Goal: Task Accomplishment & Management: Complete application form

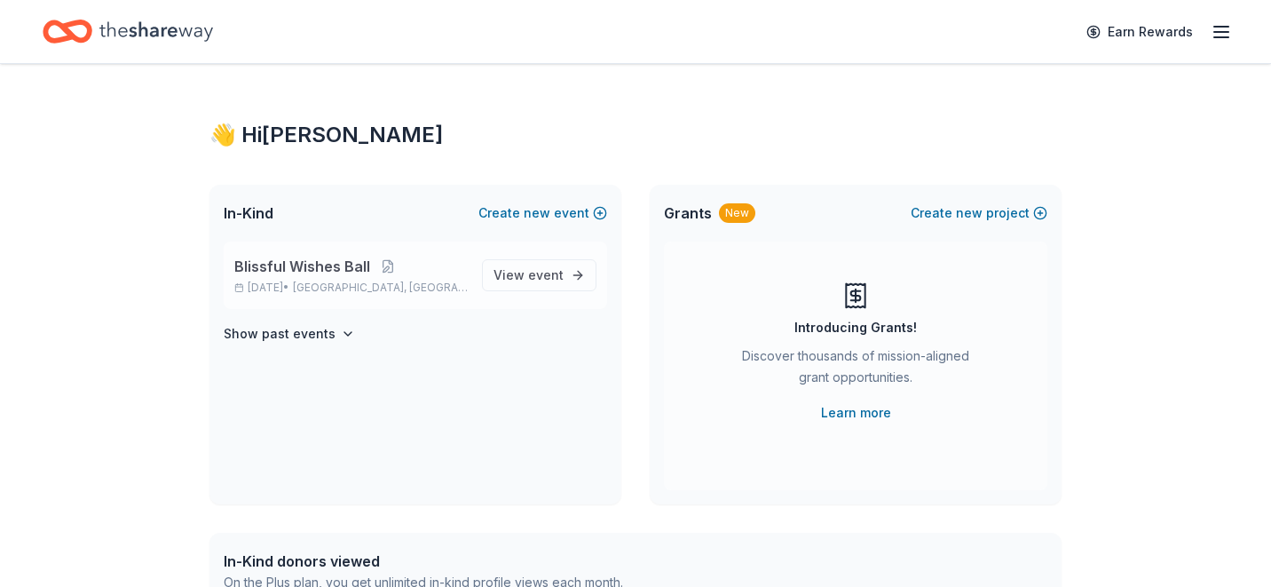
click at [319, 264] on span "Blissful Wishes Ball" at bounding box center [302, 266] width 136 height 21
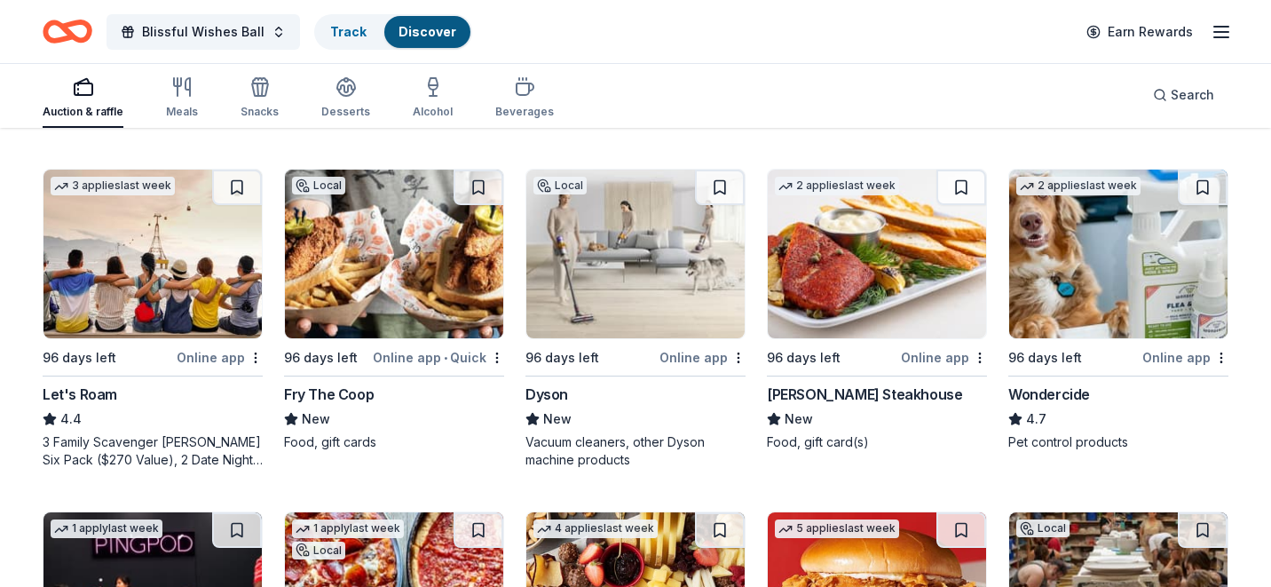
scroll to position [842, 0]
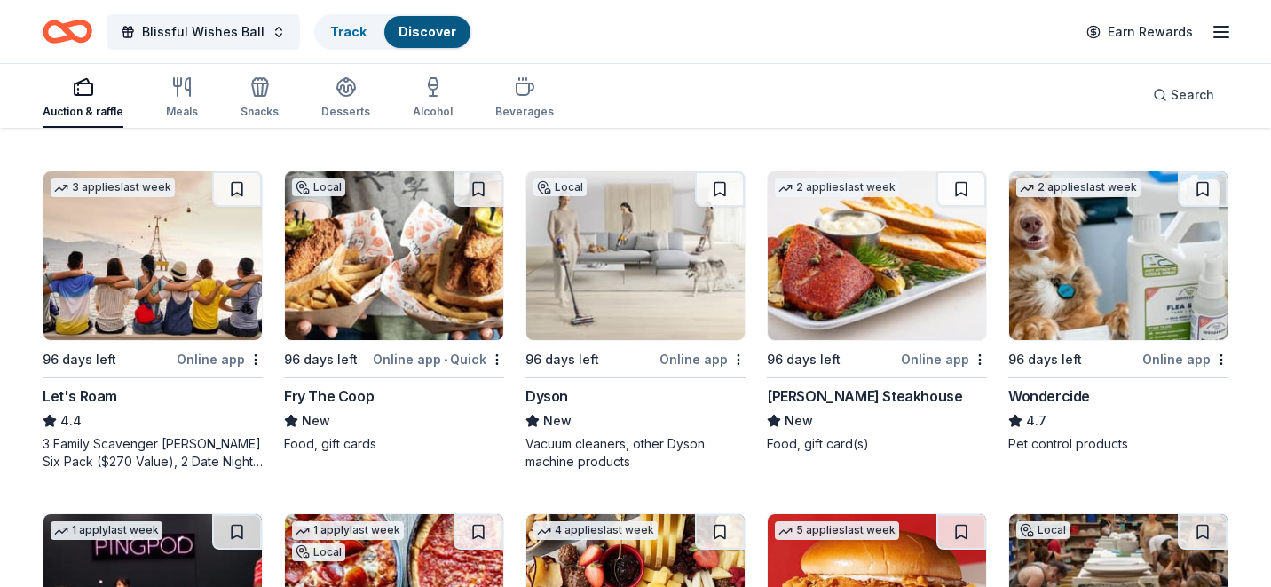
click at [610, 281] on img at bounding box center [635, 255] width 218 height 169
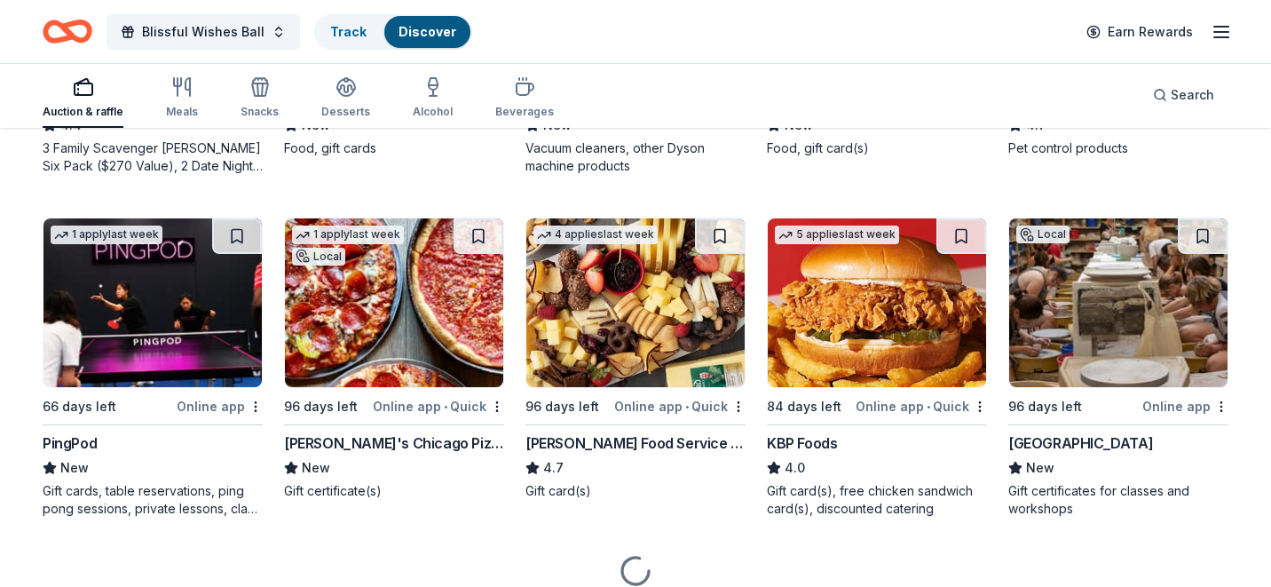
scroll to position [1139, 0]
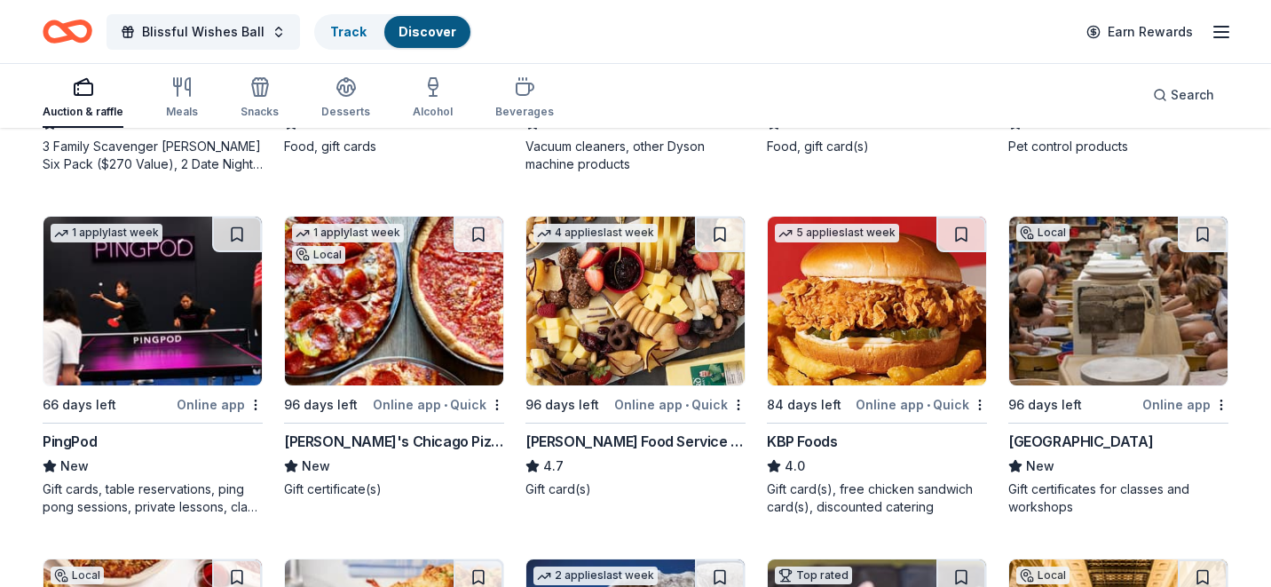
click at [1116, 305] on img at bounding box center [1118, 301] width 218 height 169
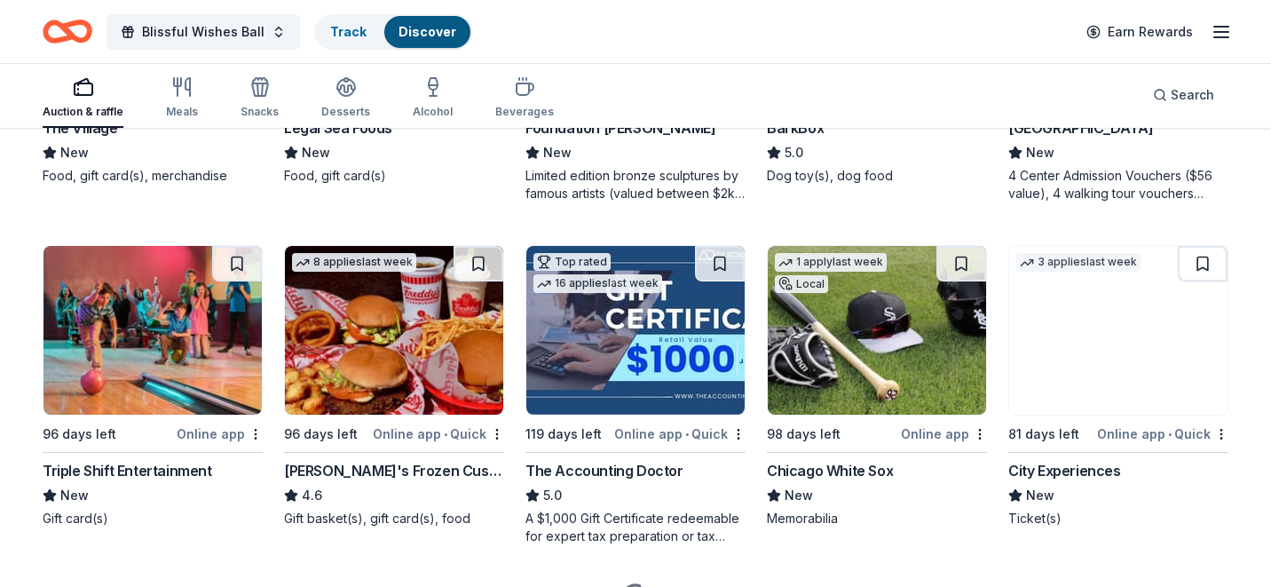
scroll to position [1796, 0]
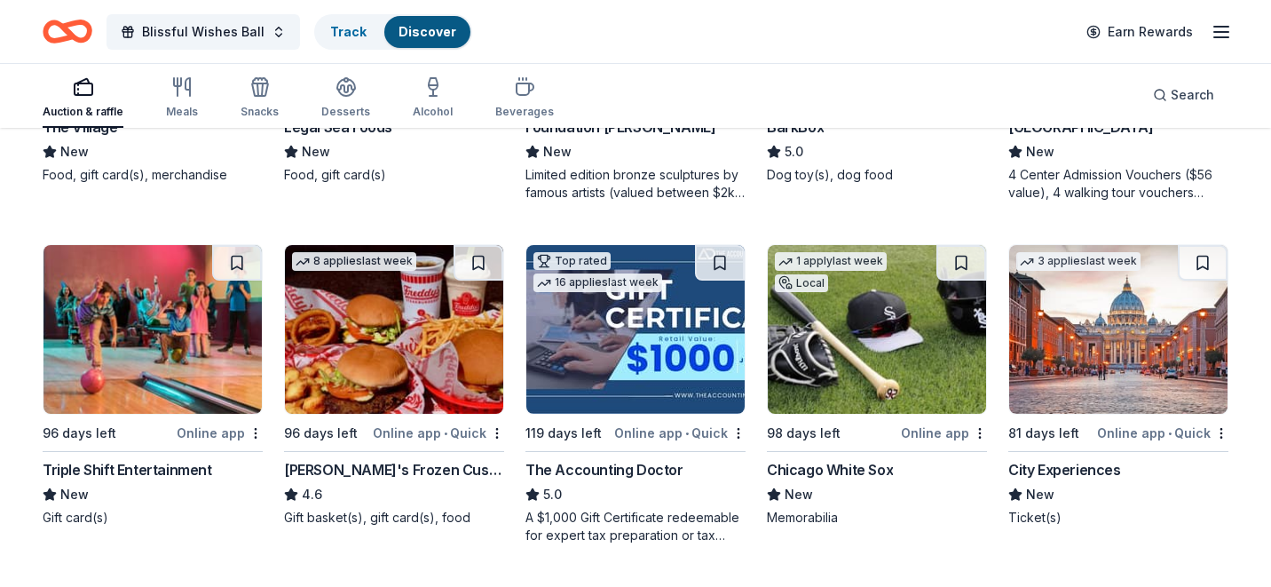
click at [1090, 355] on img at bounding box center [1118, 329] width 218 height 169
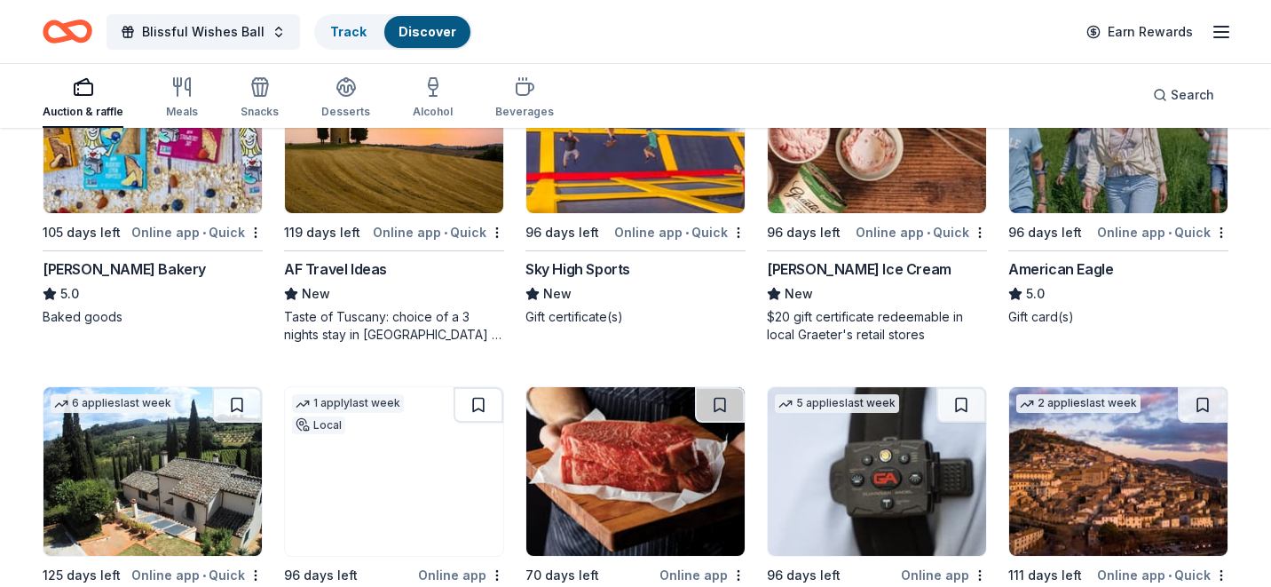
scroll to position [2341, 0]
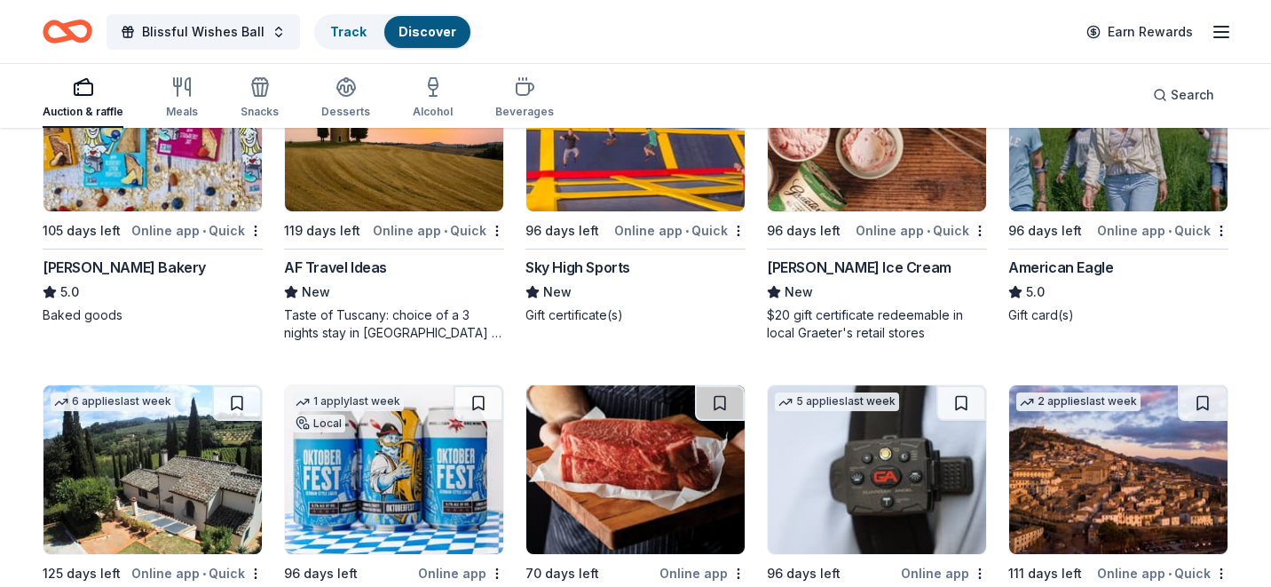
click at [433, 175] on img at bounding box center [394, 127] width 218 height 169
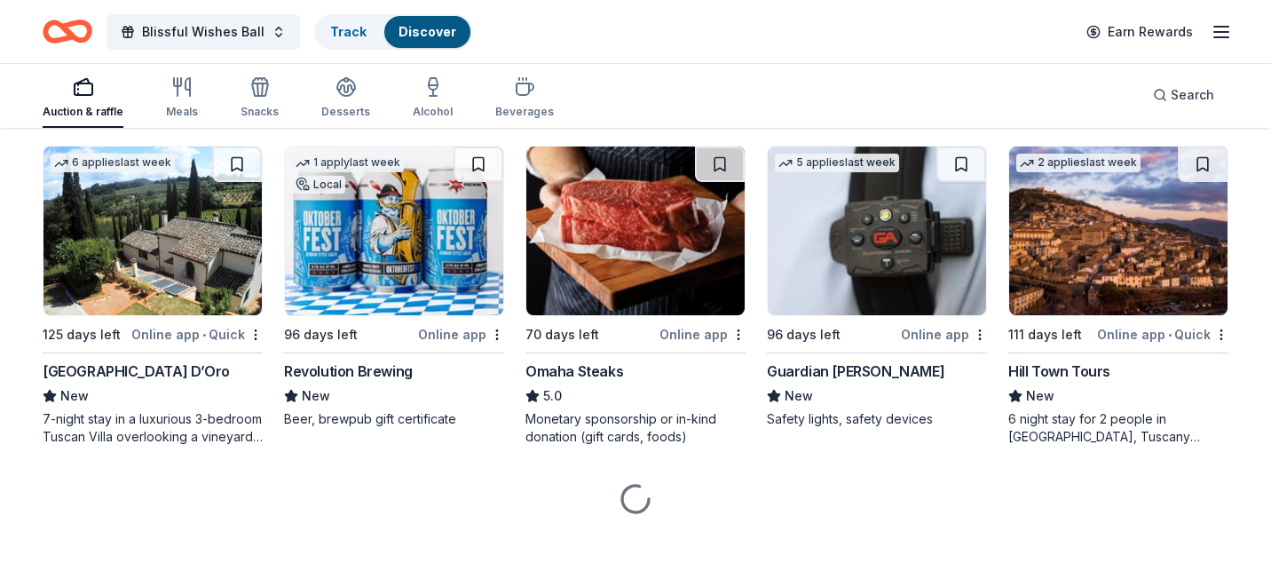
scroll to position [2581, 0]
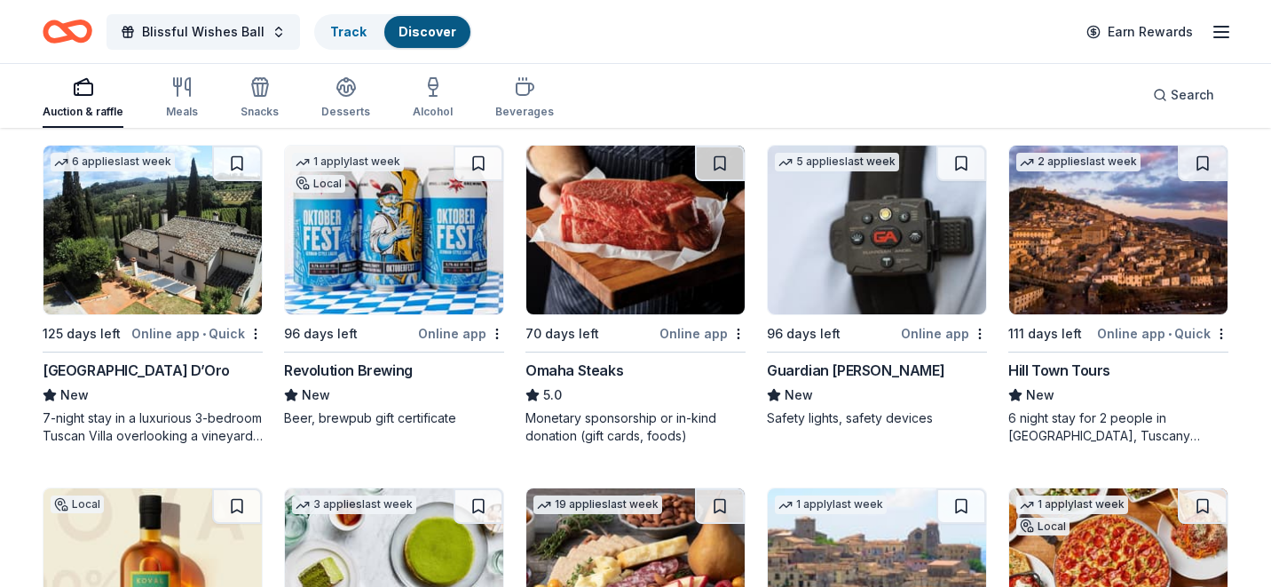
click at [176, 254] on img at bounding box center [153, 230] width 218 height 169
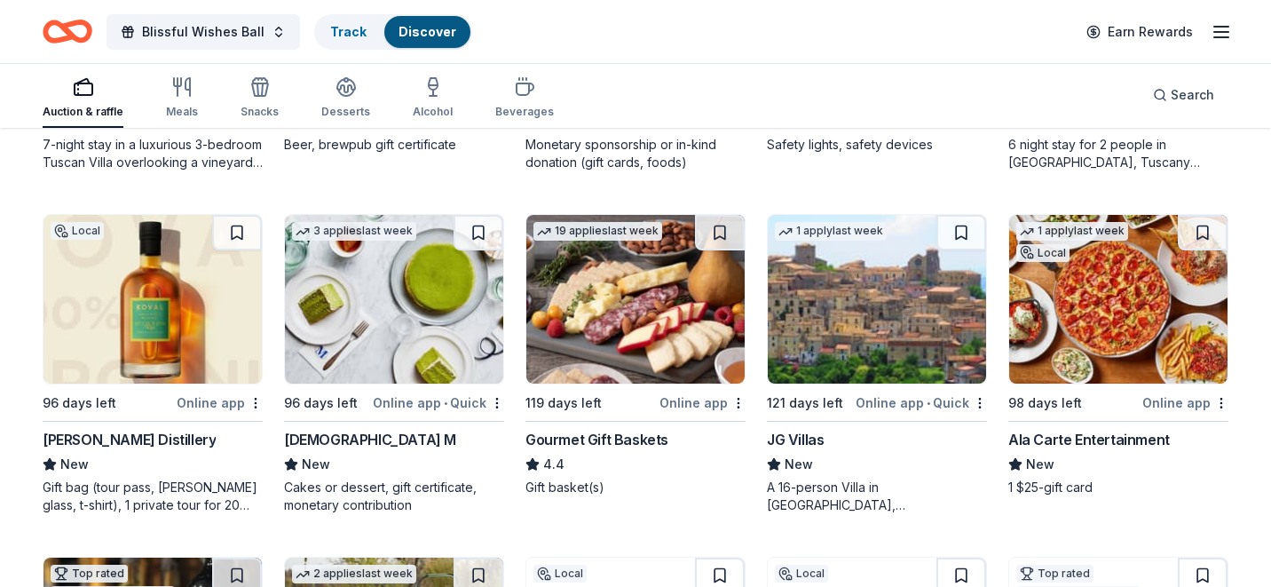
scroll to position [2856, 0]
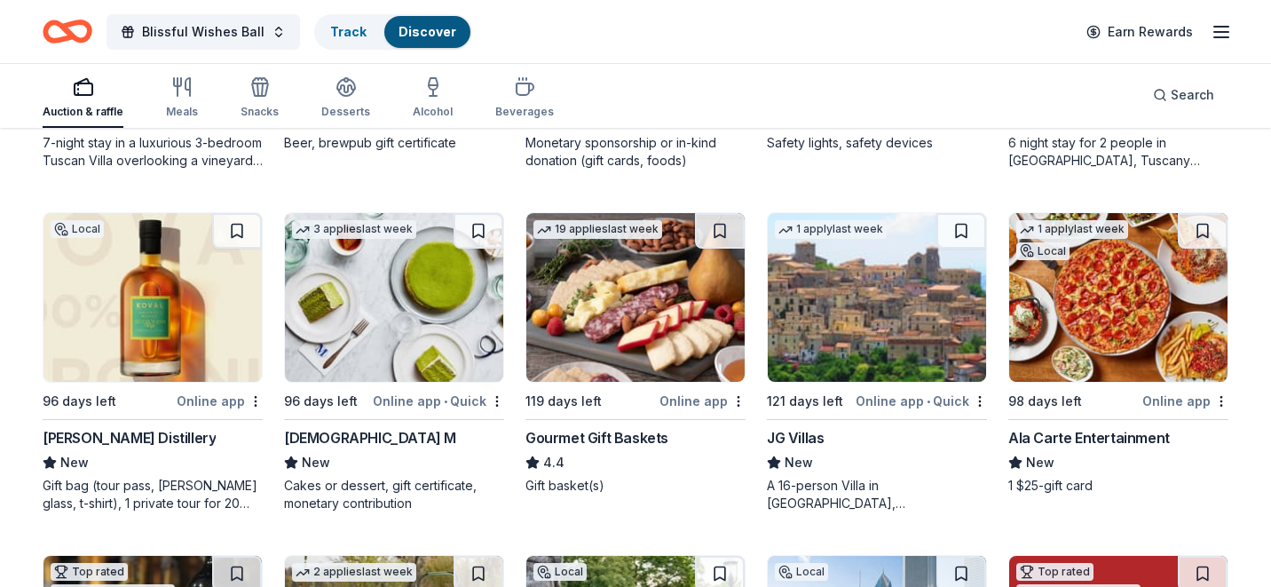
click at [671, 305] on img at bounding box center [635, 297] width 218 height 169
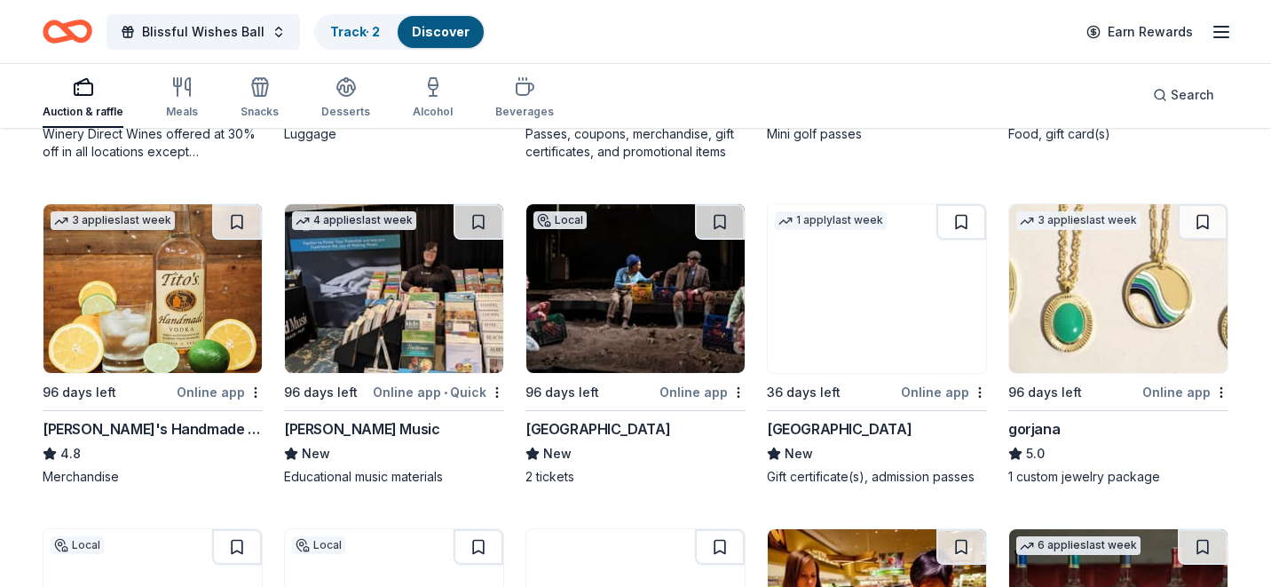
scroll to position [3549, 0]
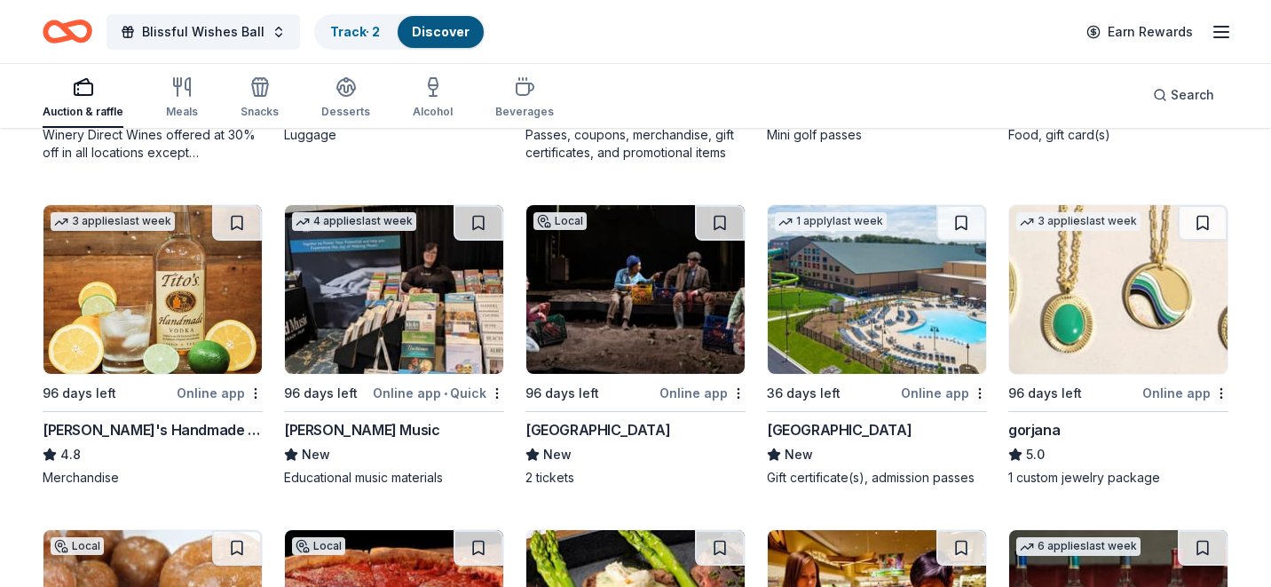
click at [924, 275] on img at bounding box center [877, 289] width 218 height 169
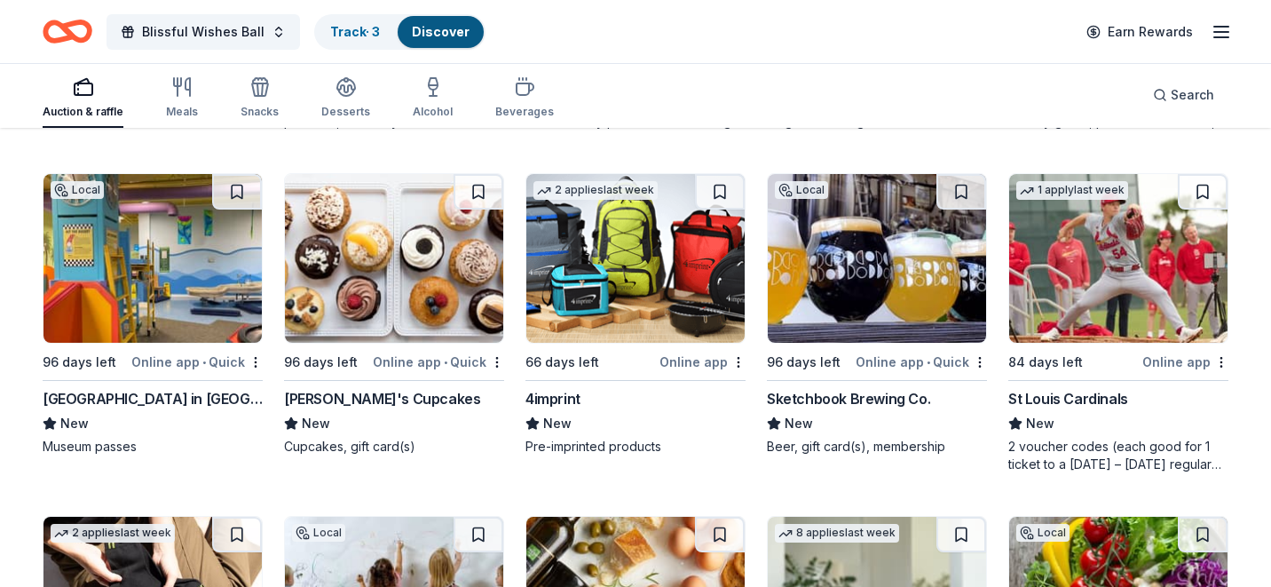
scroll to position [4973, 0]
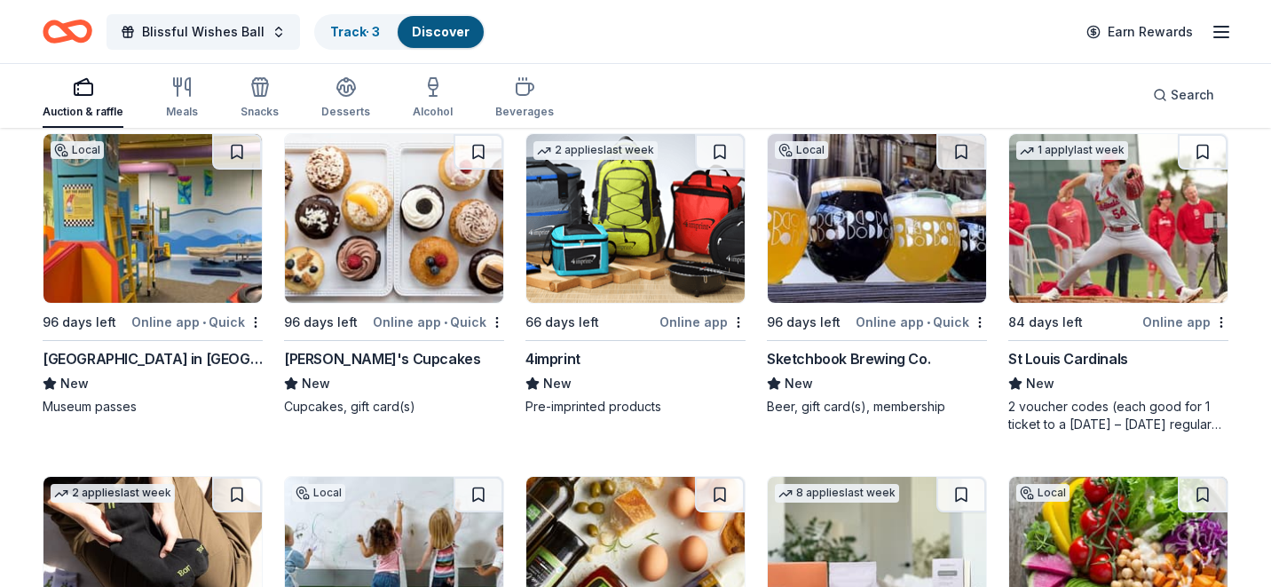
click at [1097, 223] on img at bounding box center [1118, 218] width 218 height 169
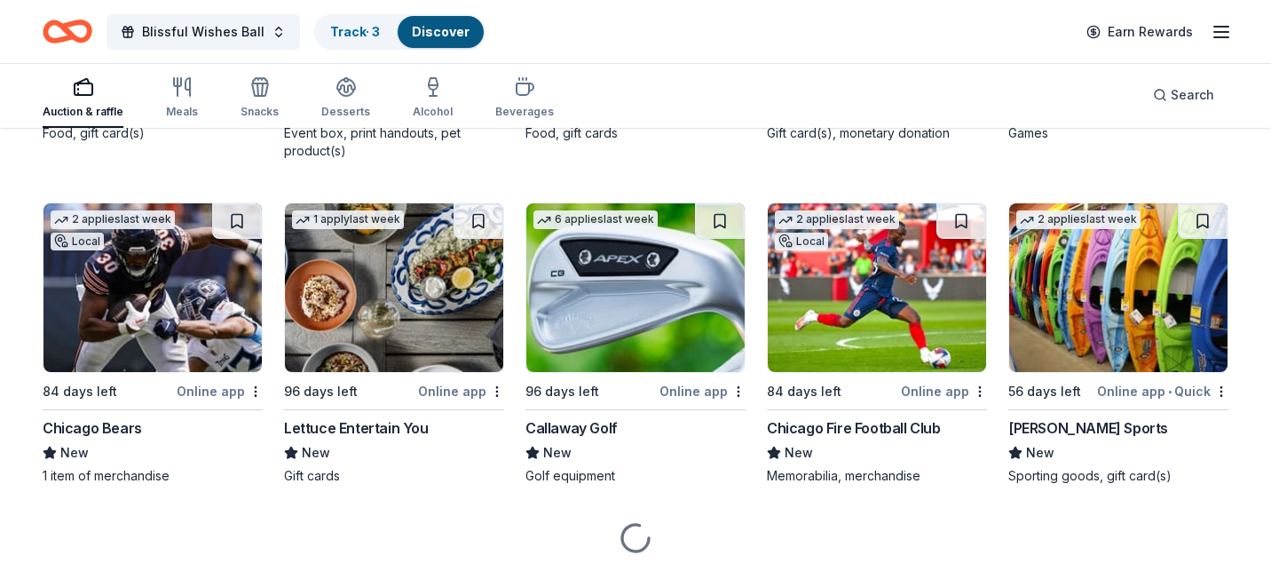
scroll to position [5954, 0]
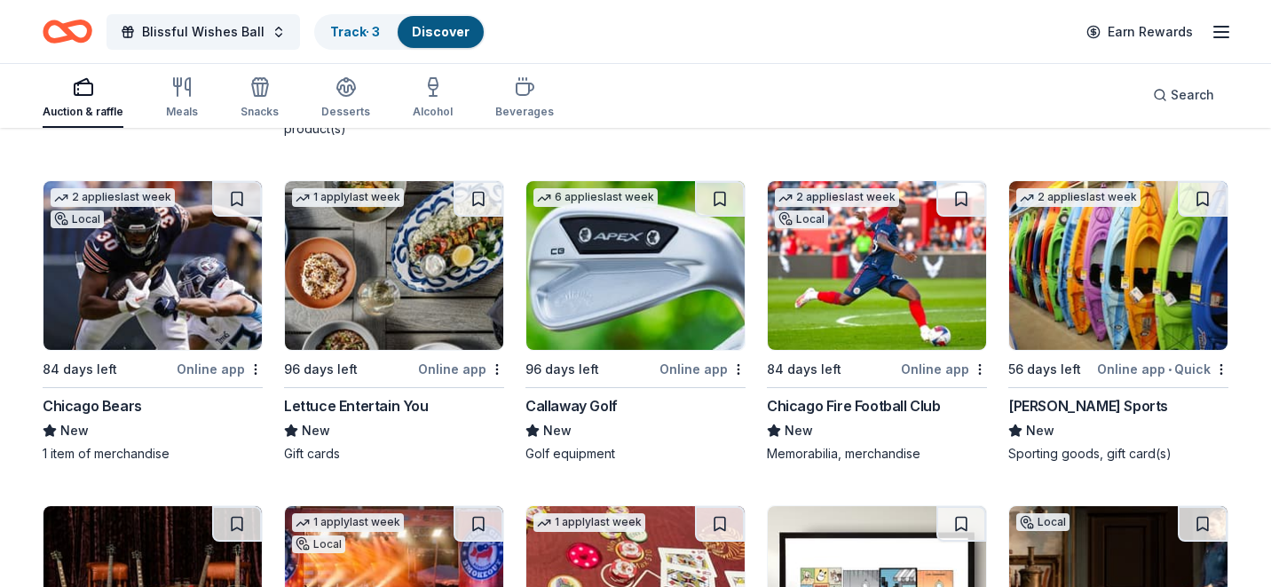
click at [151, 271] on img at bounding box center [153, 265] width 218 height 169
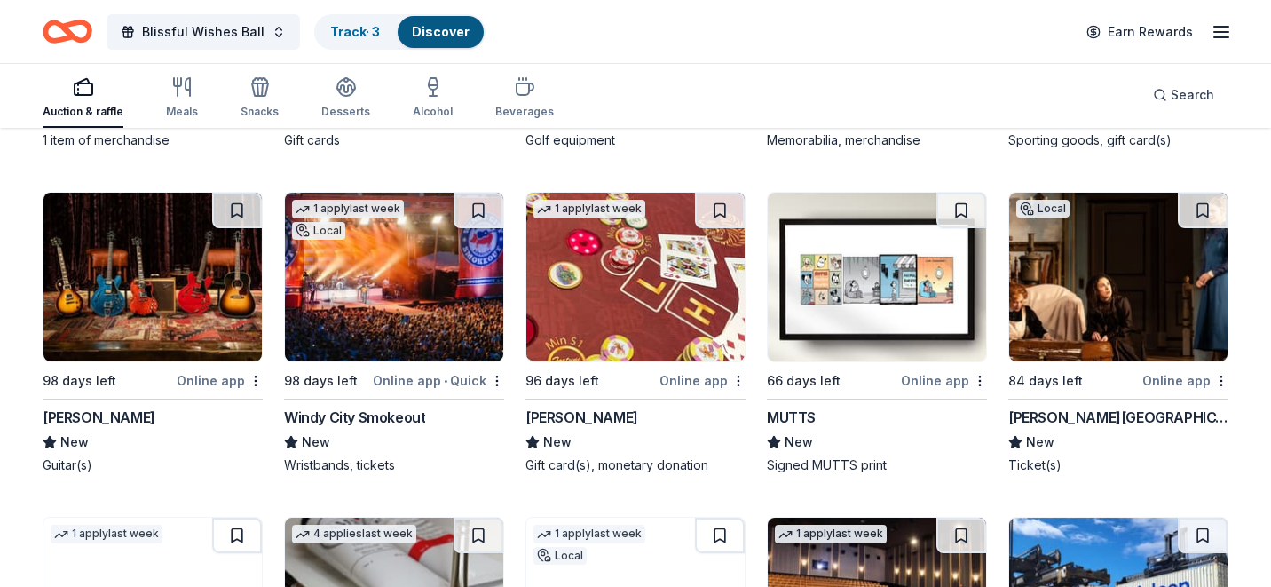
scroll to position [6268, 0]
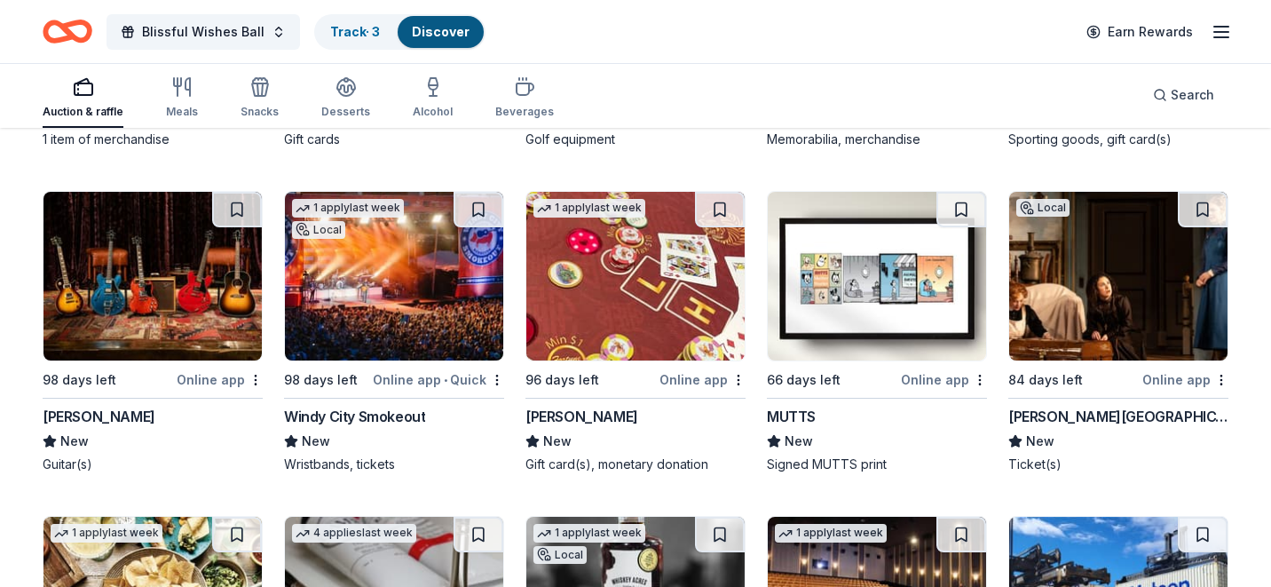
click at [402, 287] on img at bounding box center [394, 276] width 218 height 169
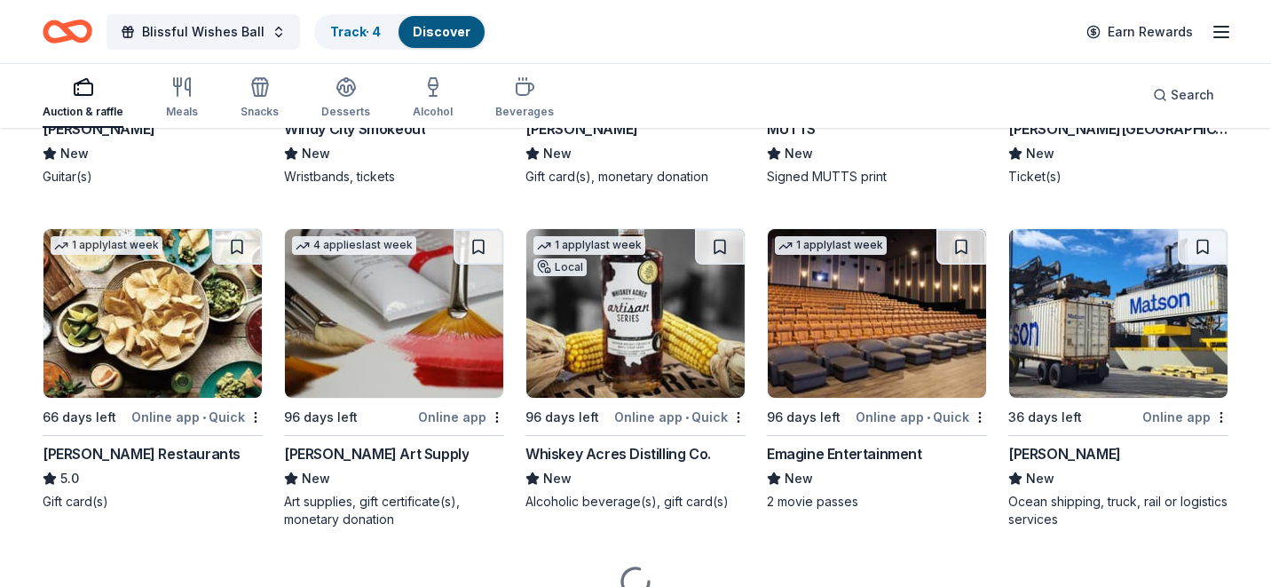
scroll to position [6581, 0]
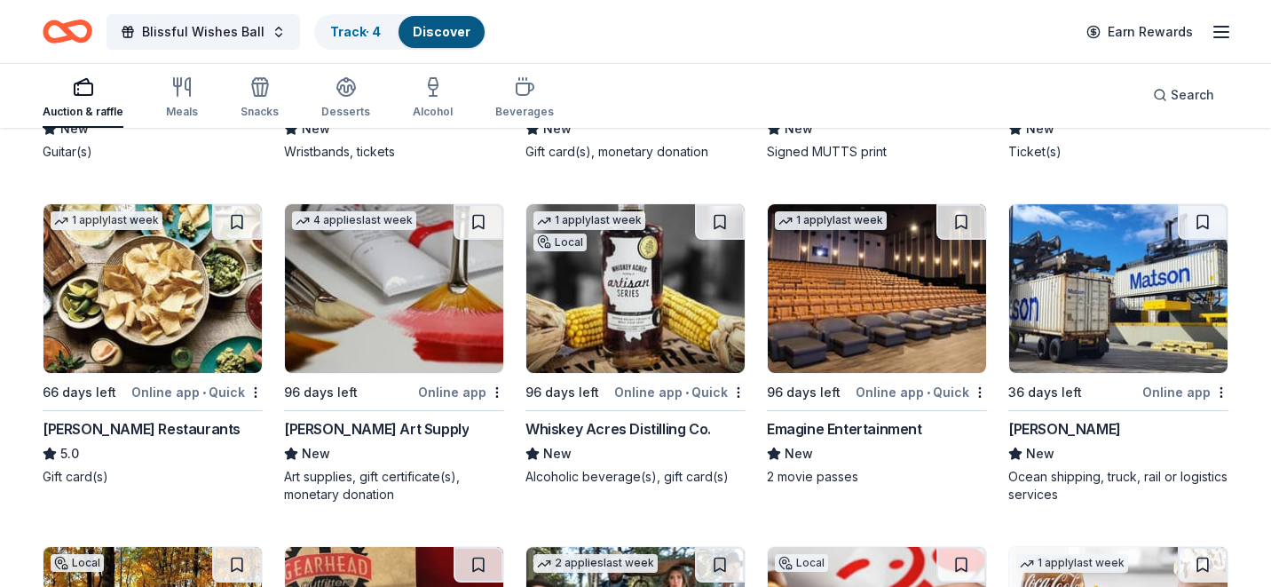
click at [661, 307] on img at bounding box center [635, 288] width 218 height 169
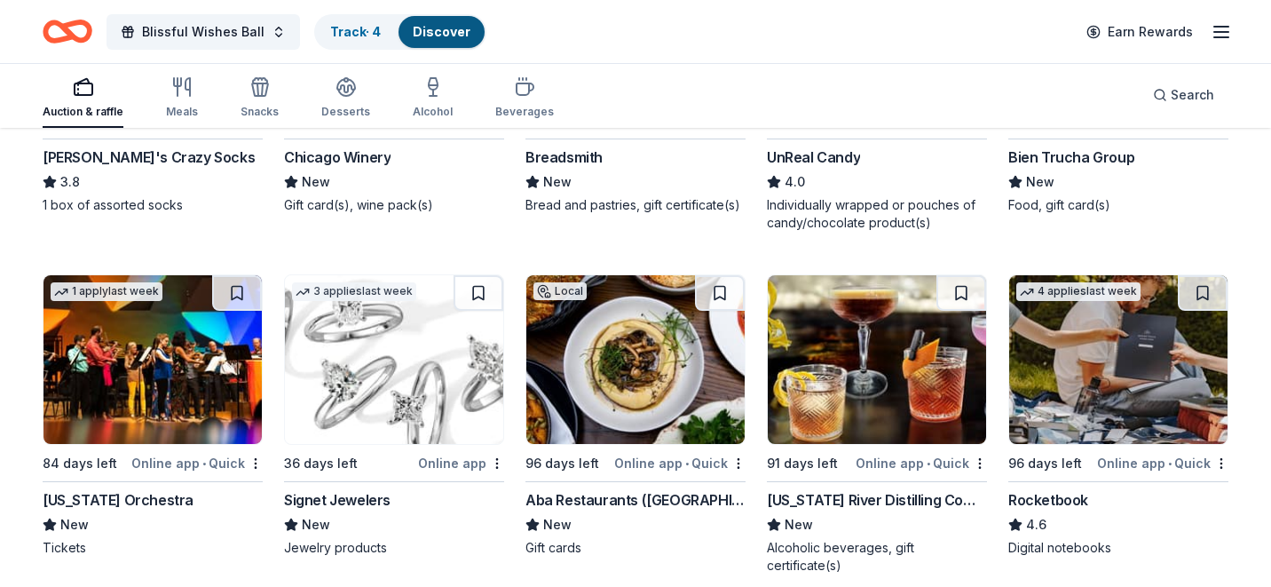
scroll to position [8573, 0]
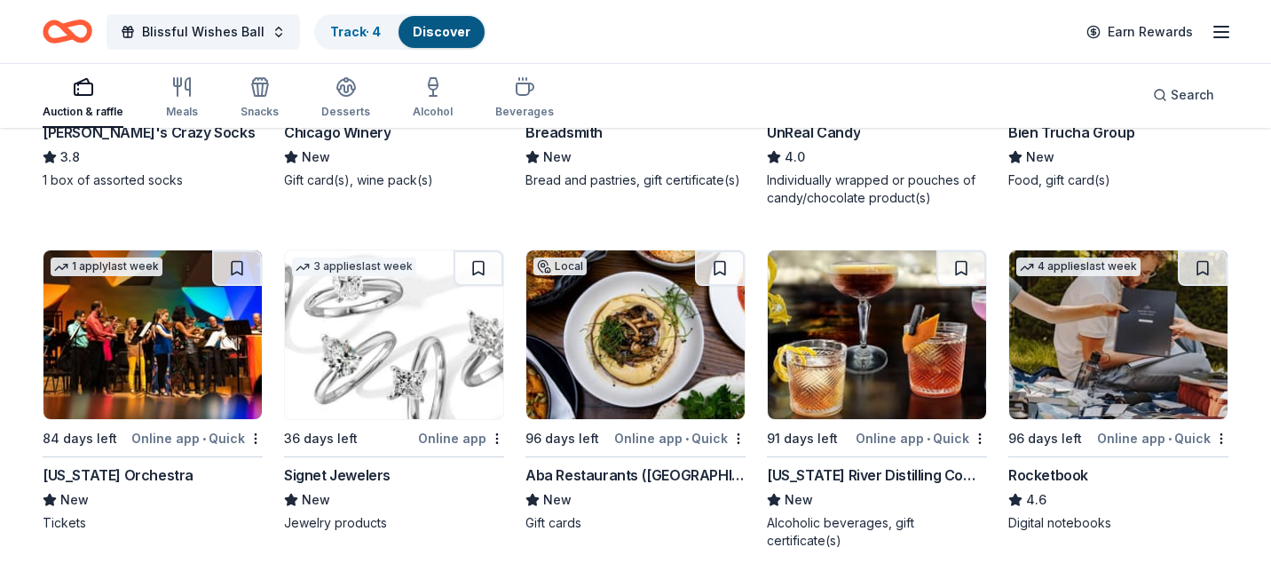
click at [883, 336] on img at bounding box center [877, 334] width 218 height 169
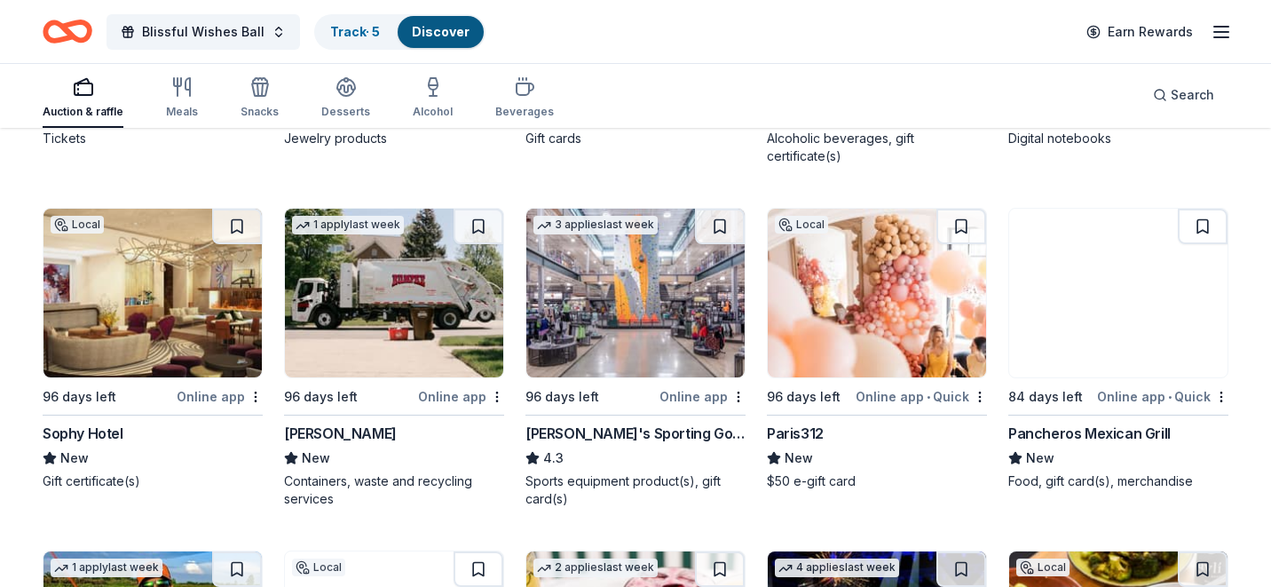
scroll to position [8958, 0]
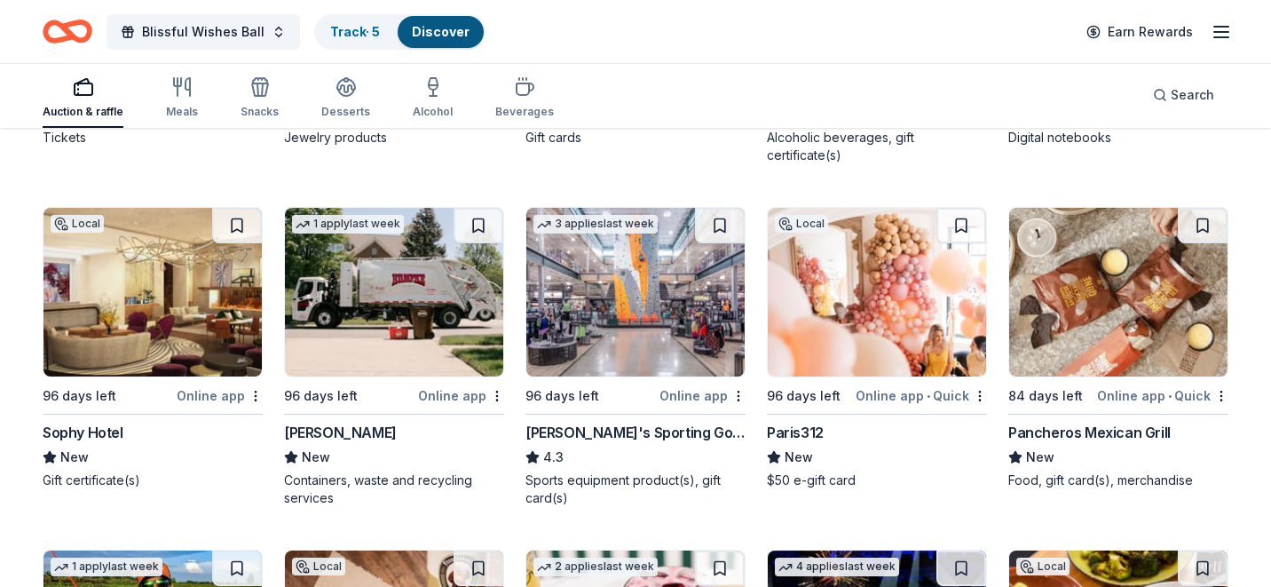
click at [131, 281] on img at bounding box center [153, 292] width 218 height 169
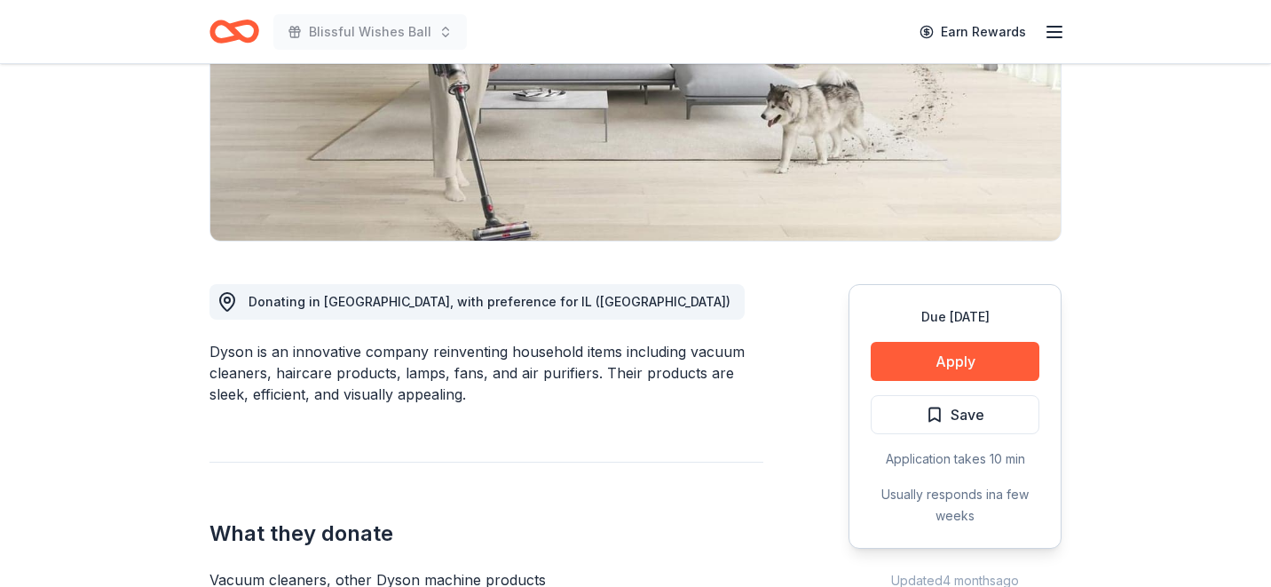
scroll to position [360, 0]
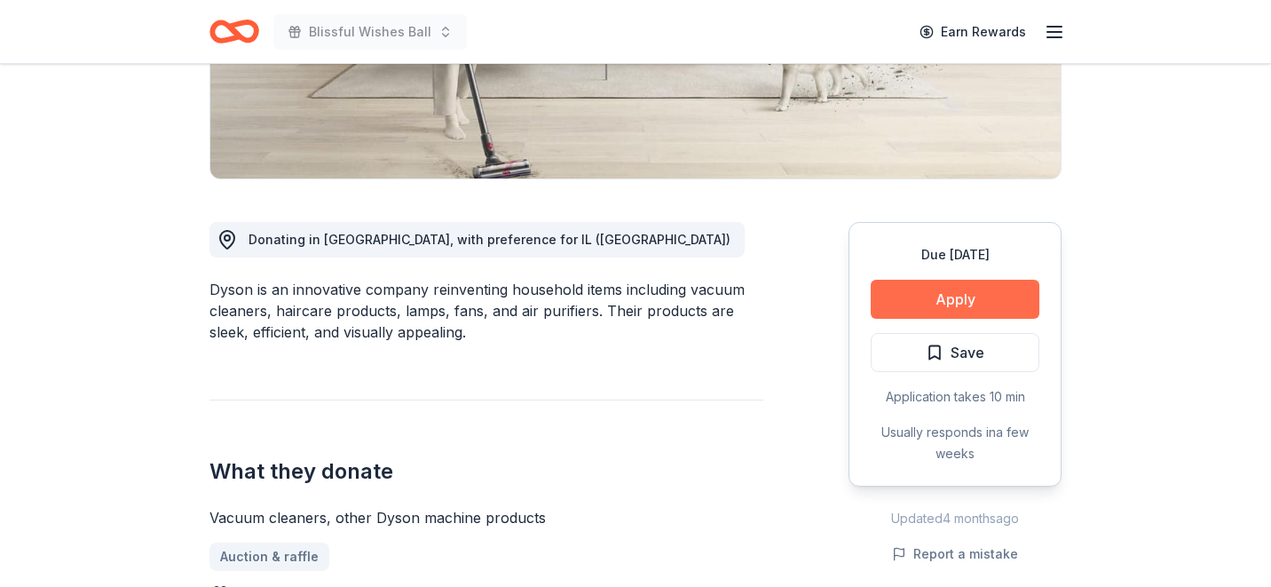
click at [985, 306] on button "Apply" at bounding box center [955, 299] width 169 height 39
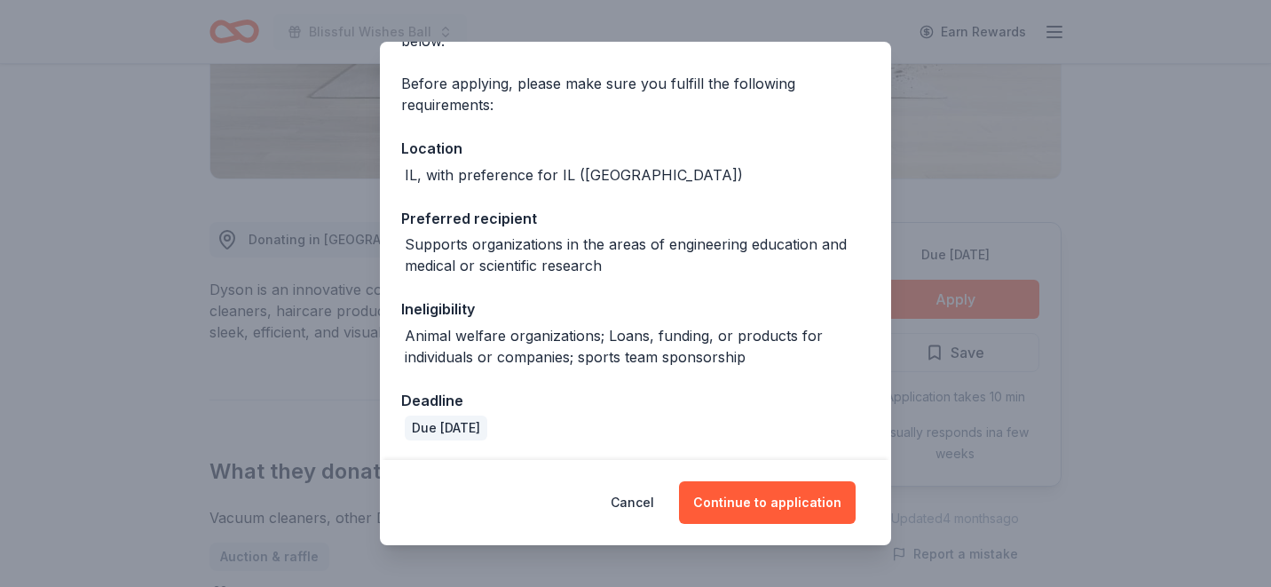
scroll to position [121, 0]
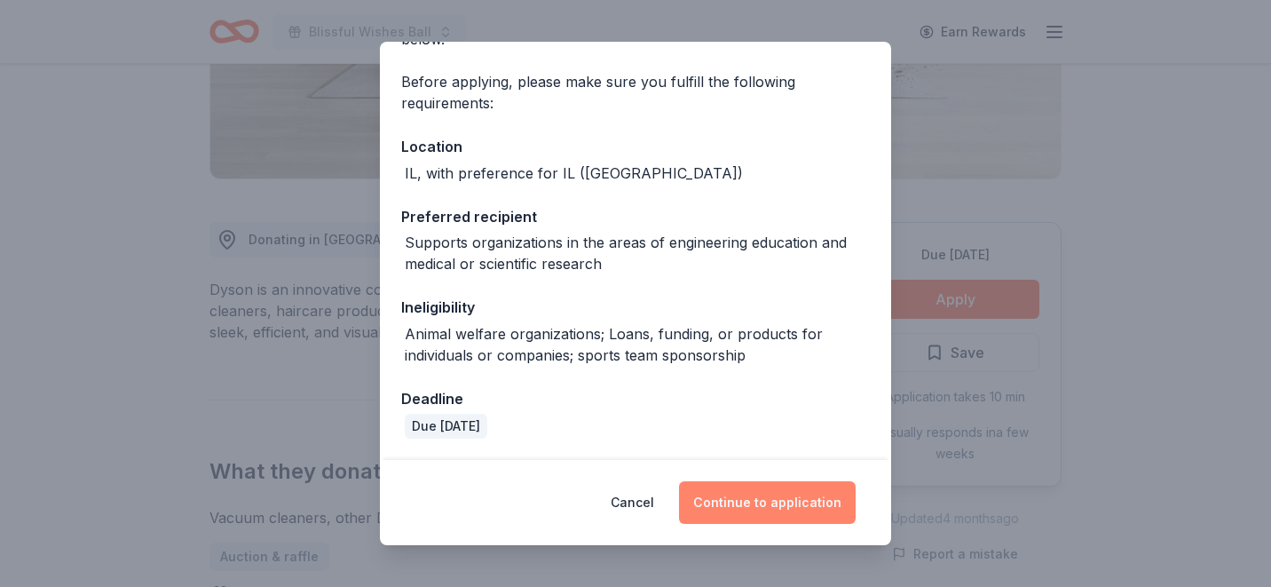
click at [734, 506] on button "Continue to application" at bounding box center [767, 502] width 177 height 43
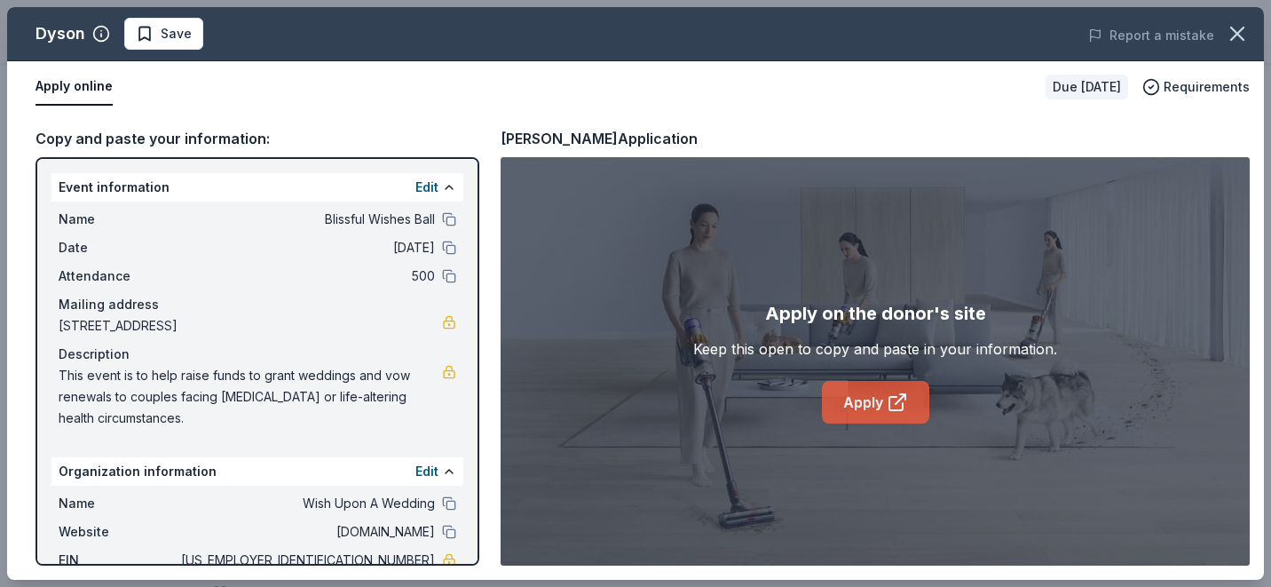
click at [872, 392] on link "Apply" at bounding box center [875, 402] width 107 height 43
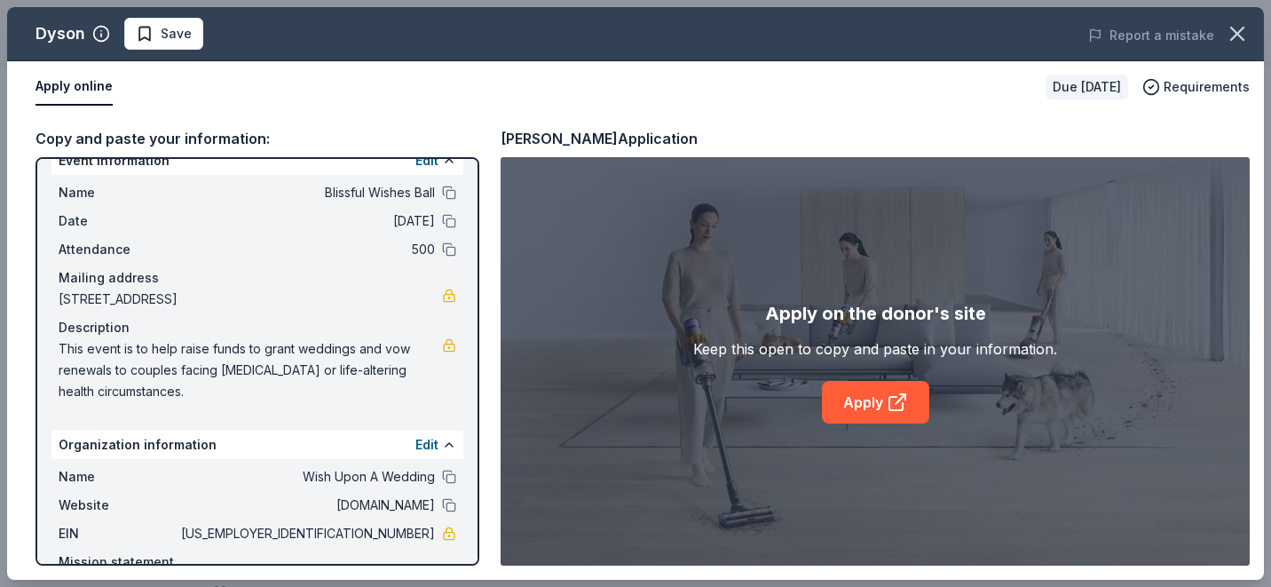
scroll to position [25, 0]
click at [147, 43] on span "Save" at bounding box center [164, 33] width 56 height 21
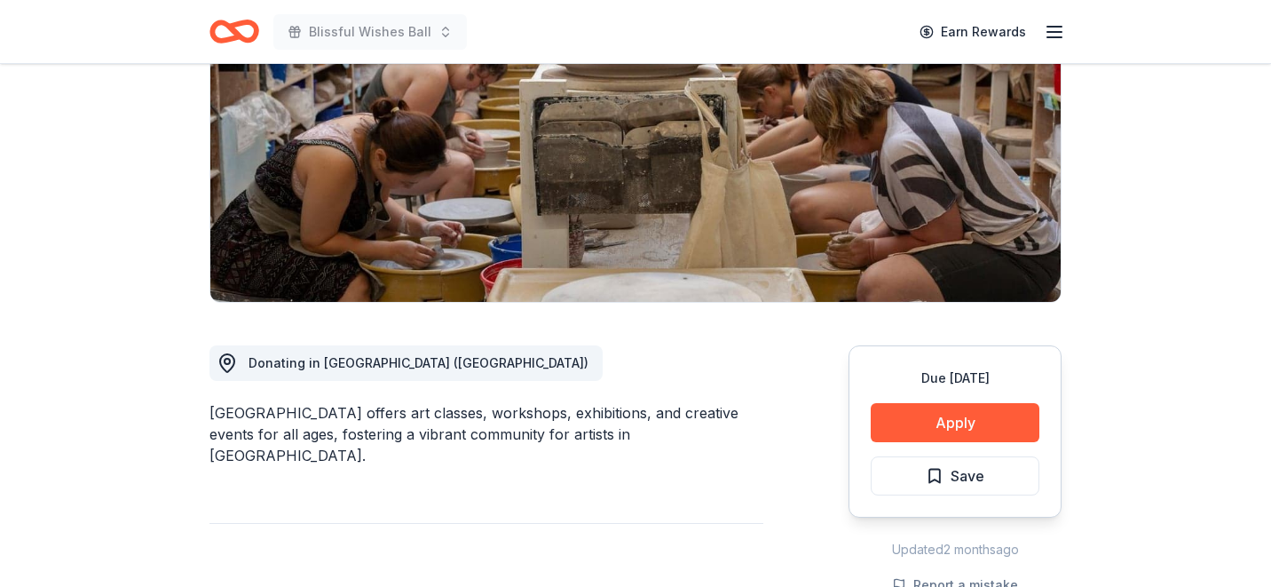
scroll to position [153, 0]
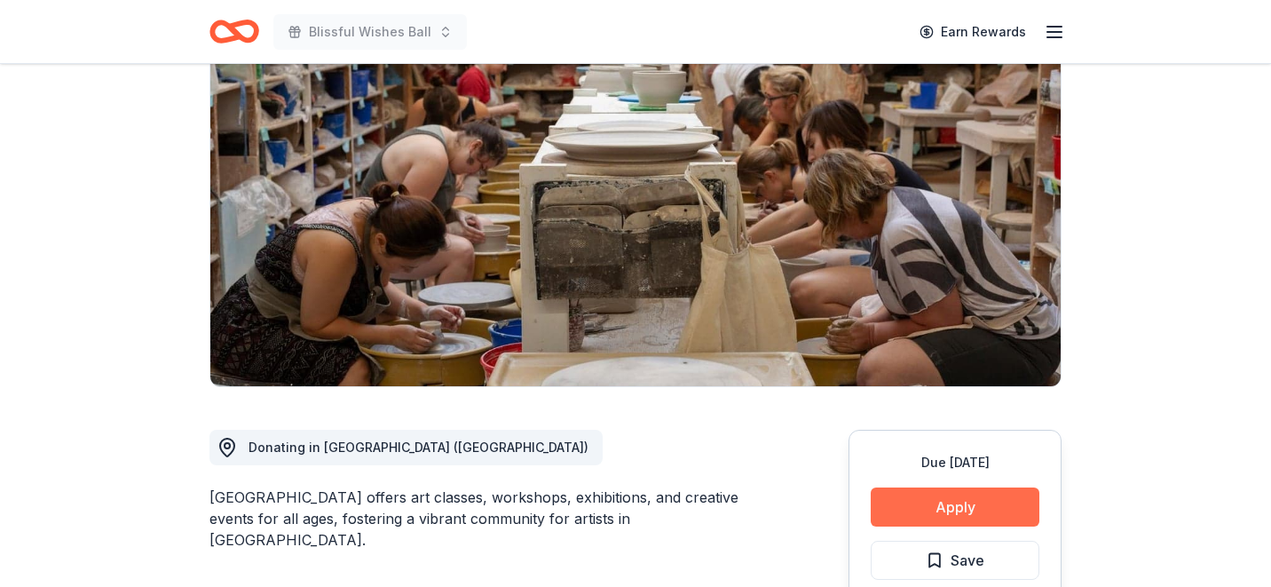
click at [938, 503] on button "Apply" at bounding box center [955, 506] width 169 height 39
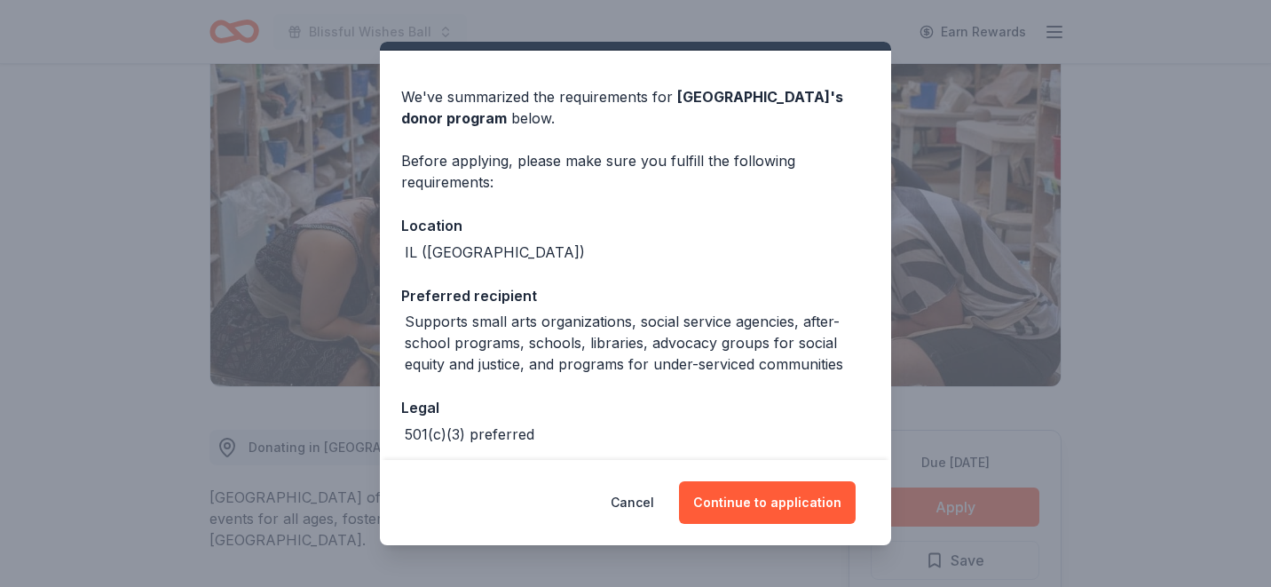
scroll to position [47, 0]
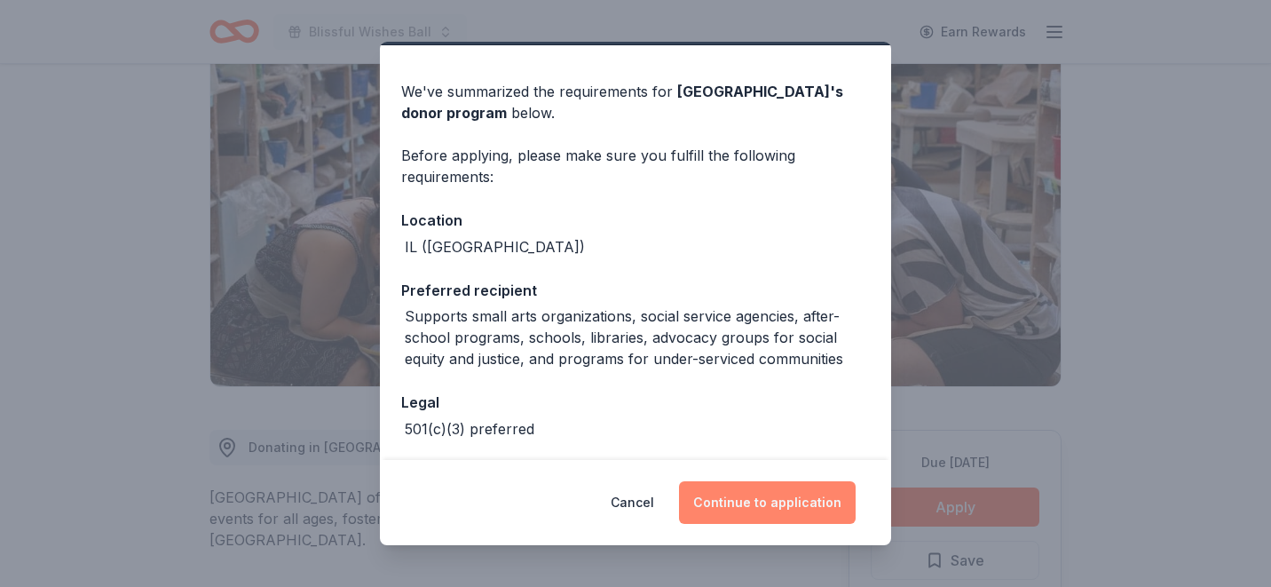
click at [730, 513] on button "Continue to application" at bounding box center [767, 502] width 177 height 43
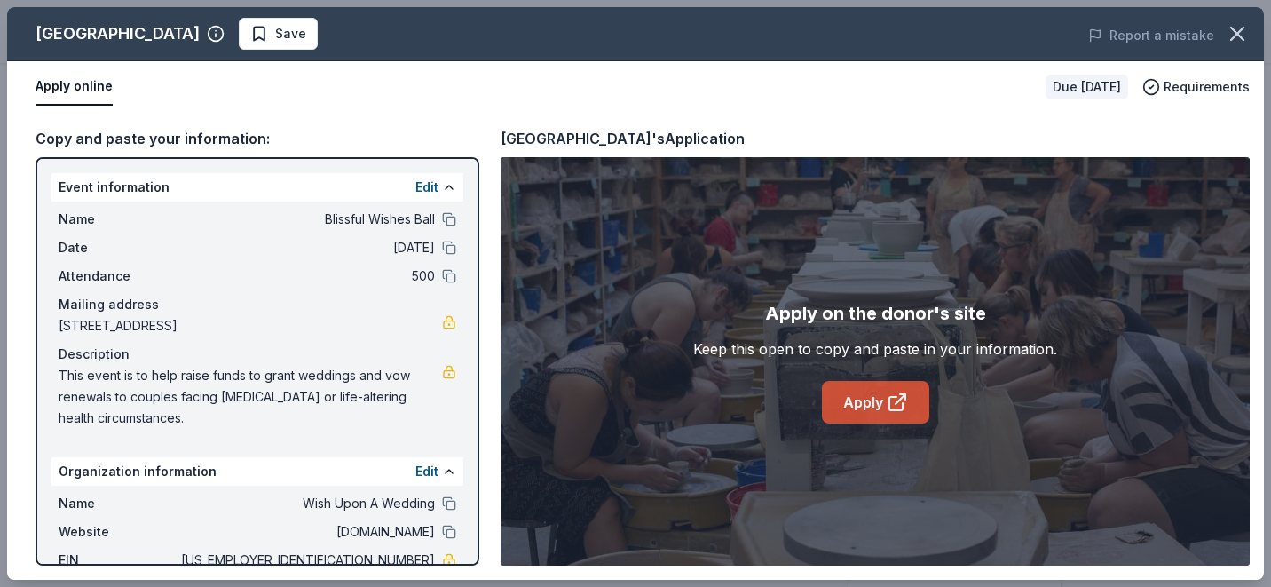
click at [856, 392] on link "Apply" at bounding box center [875, 402] width 107 height 43
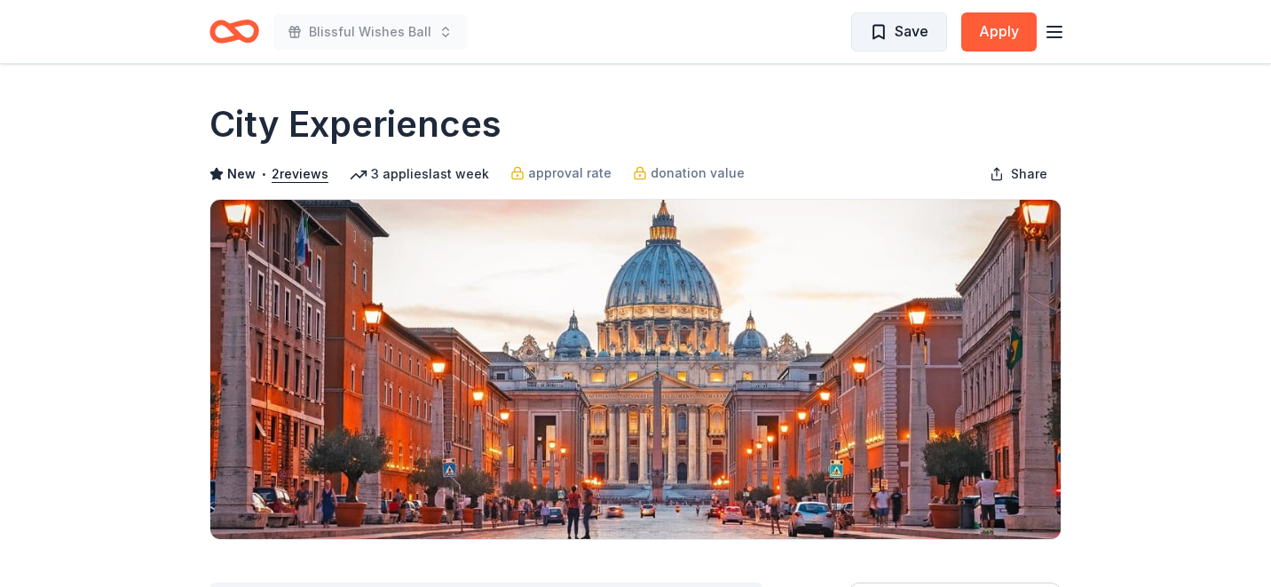
click at [897, 38] on span "Save" at bounding box center [912, 31] width 34 height 23
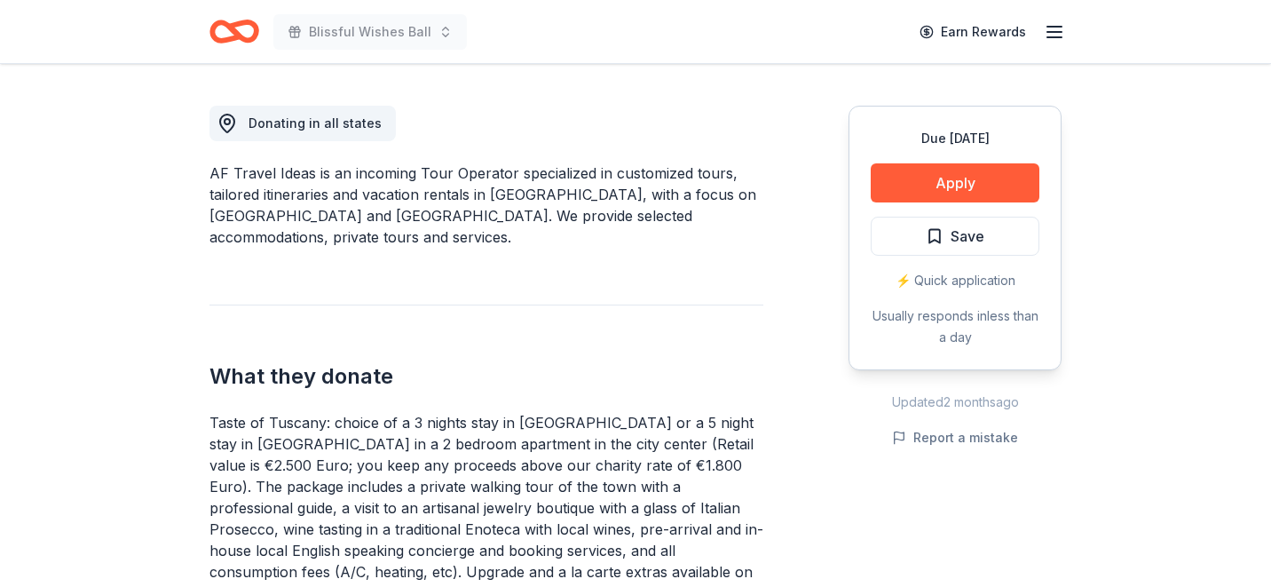
scroll to position [376, 0]
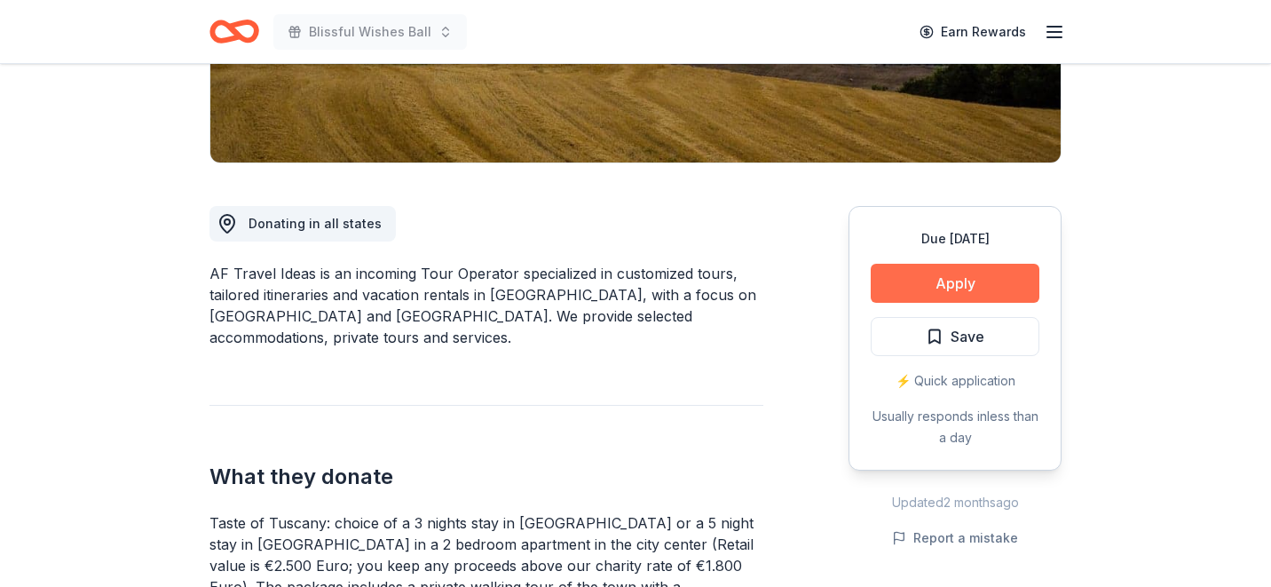
click at [962, 276] on button "Apply" at bounding box center [955, 283] width 169 height 39
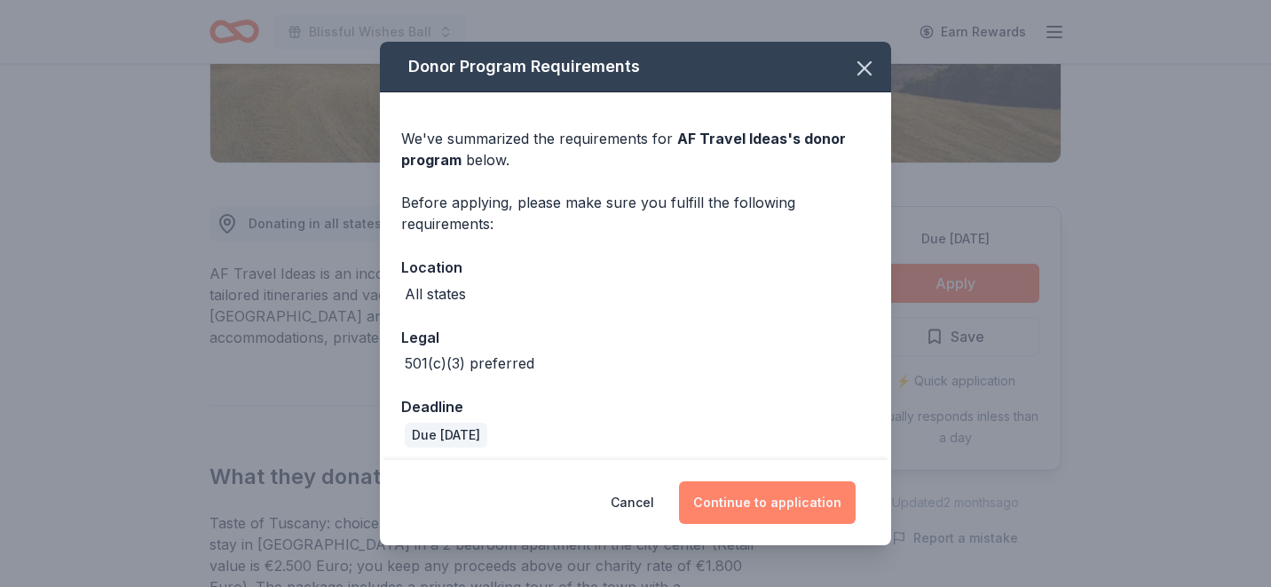
click at [751, 498] on button "Continue to application" at bounding box center [767, 502] width 177 height 43
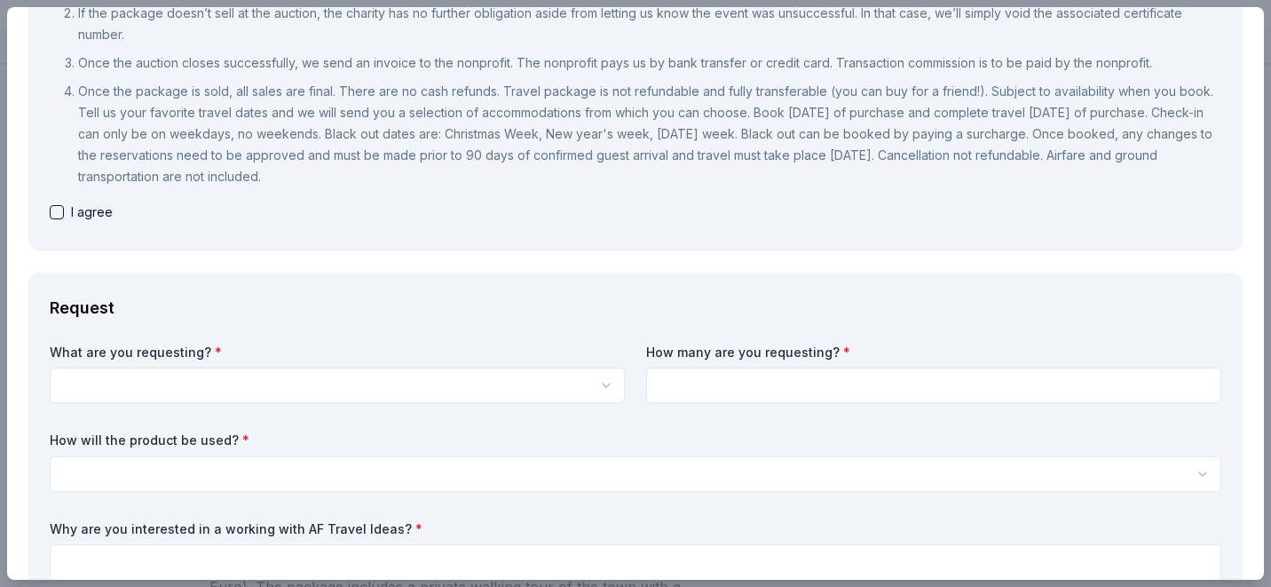
scroll to position [0, 0]
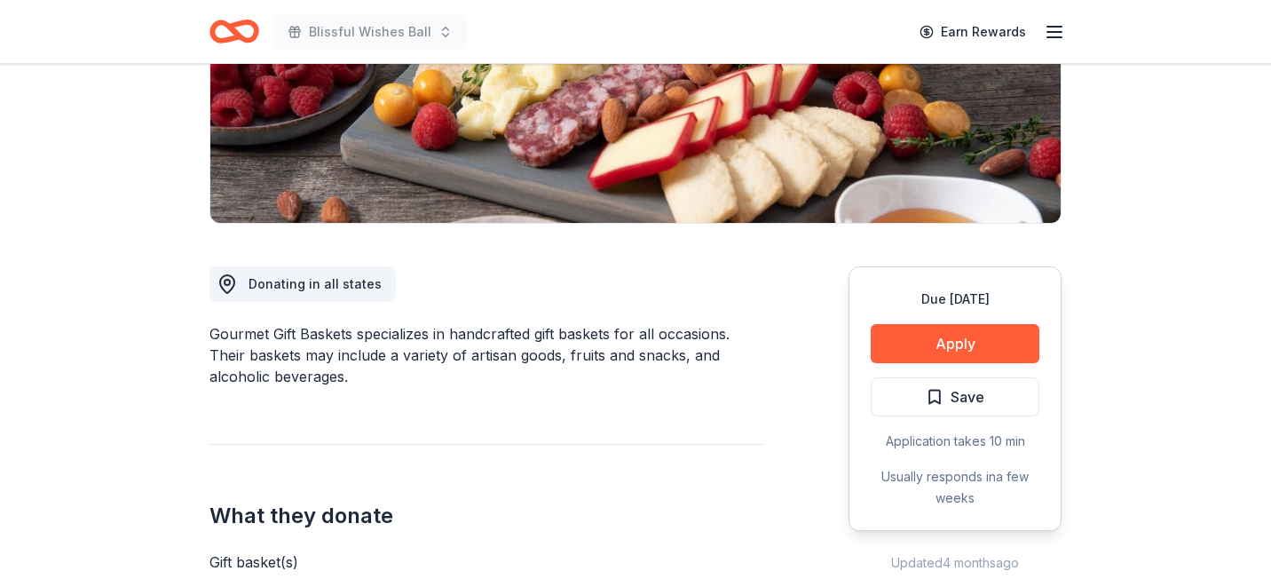
scroll to position [317, 0]
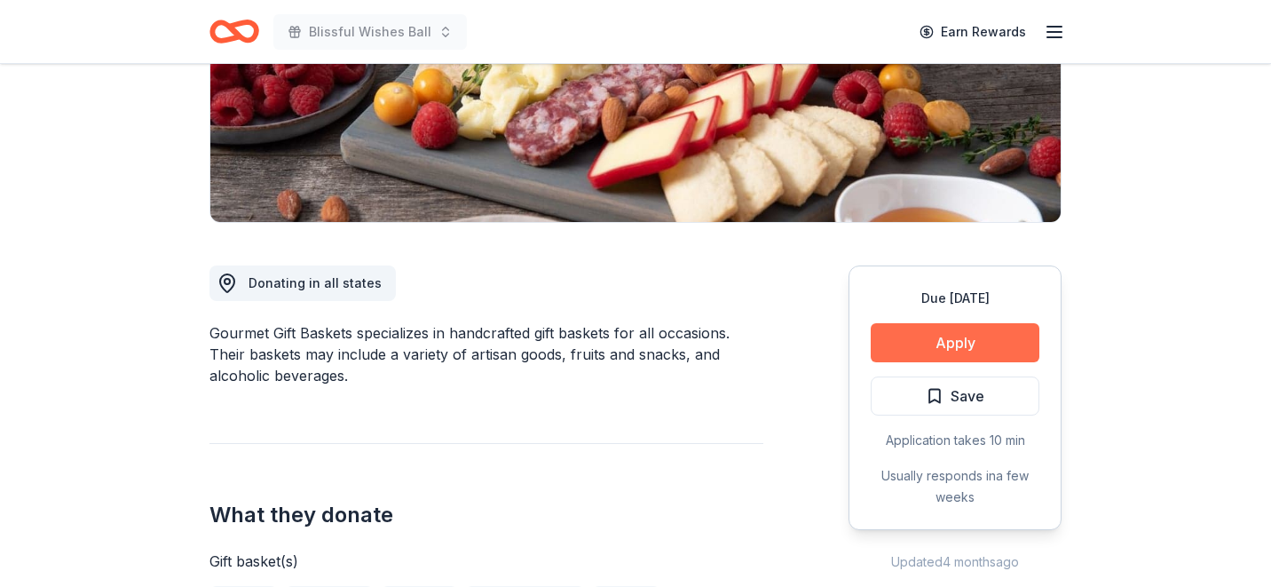
click at [945, 340] on button "Apply" at bounding box center [955, 342] width 169 height 39
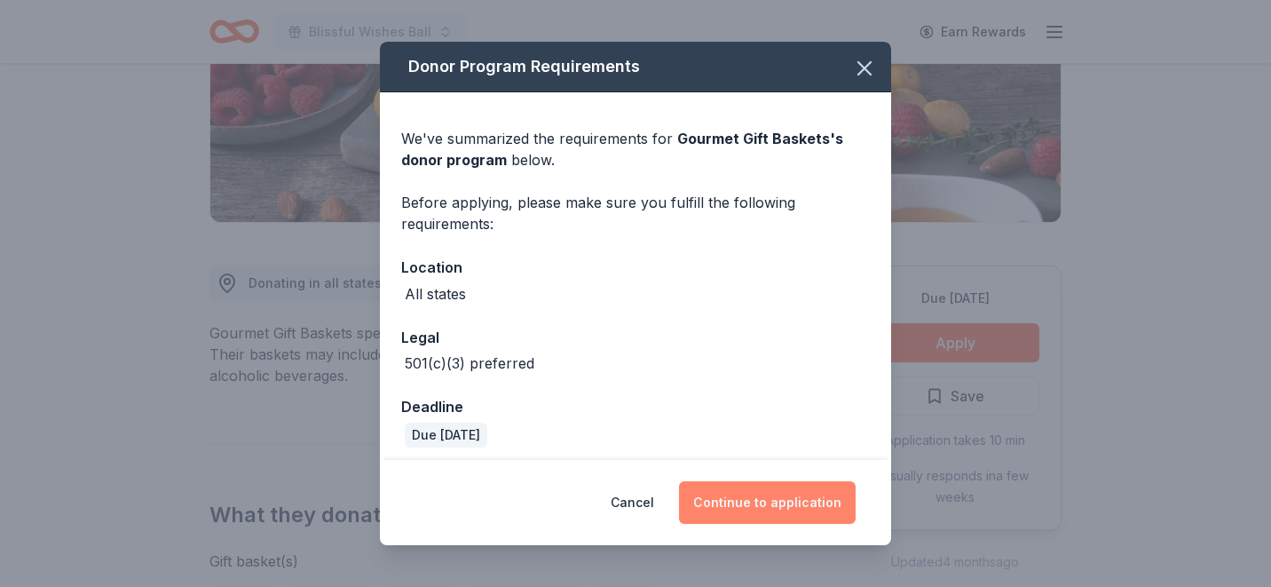
click at [725, 499] on button "Continue to application" at bounding box center [767, 502] width 177 height 43
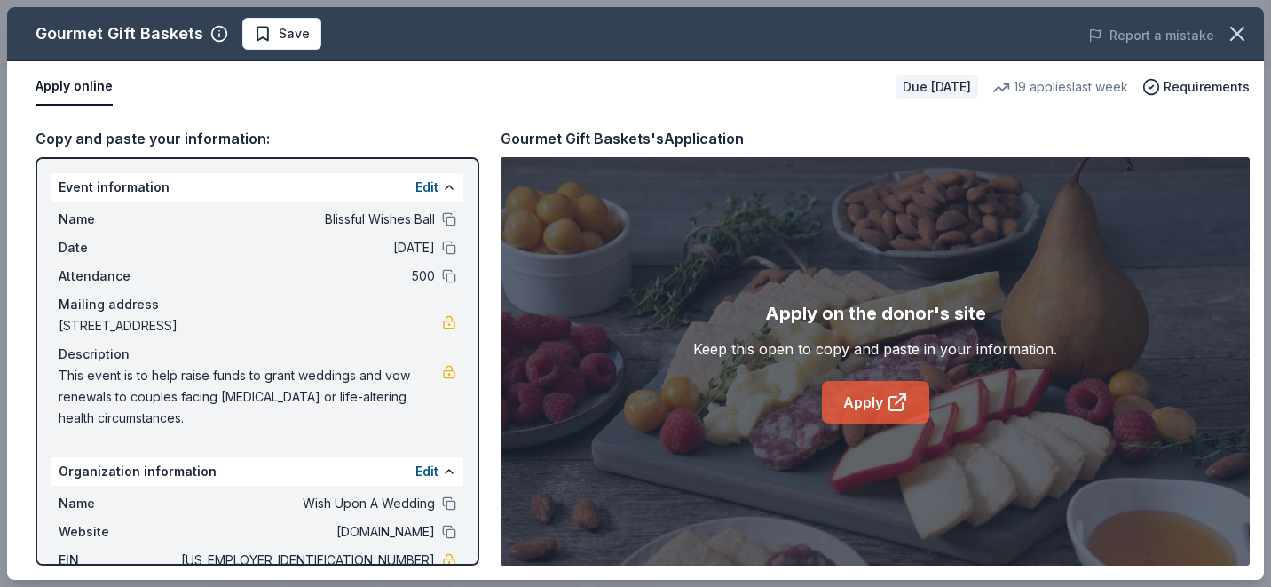
click at [859, 405] on link "Apply" at bounding box center [875, 402] width 107 height 43
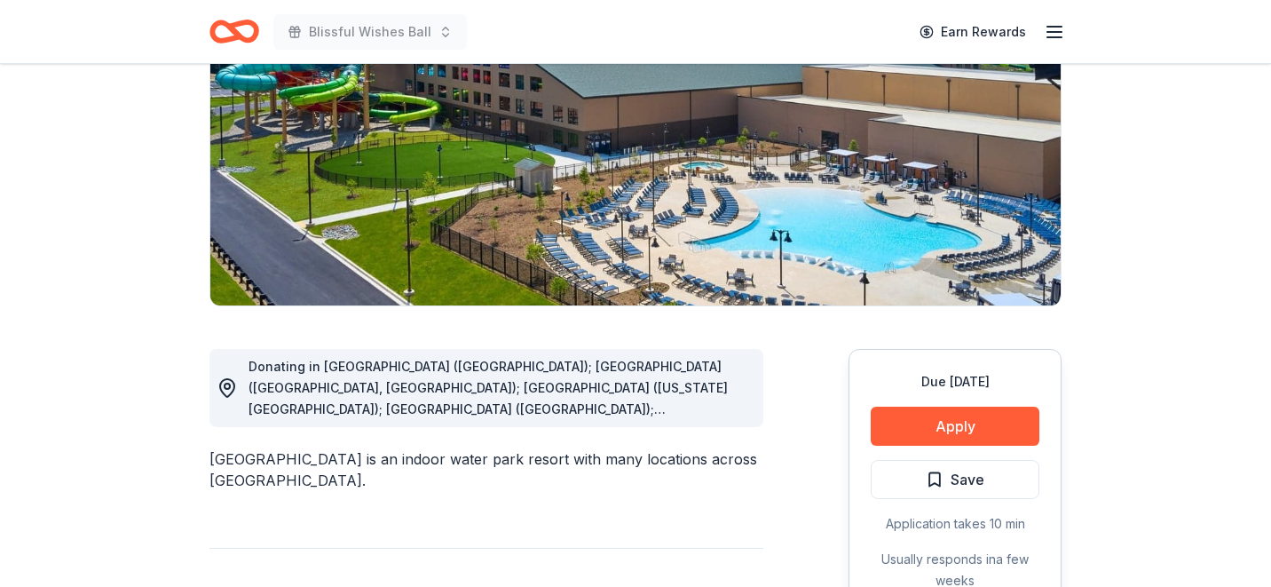
scroll to position [230, 0]
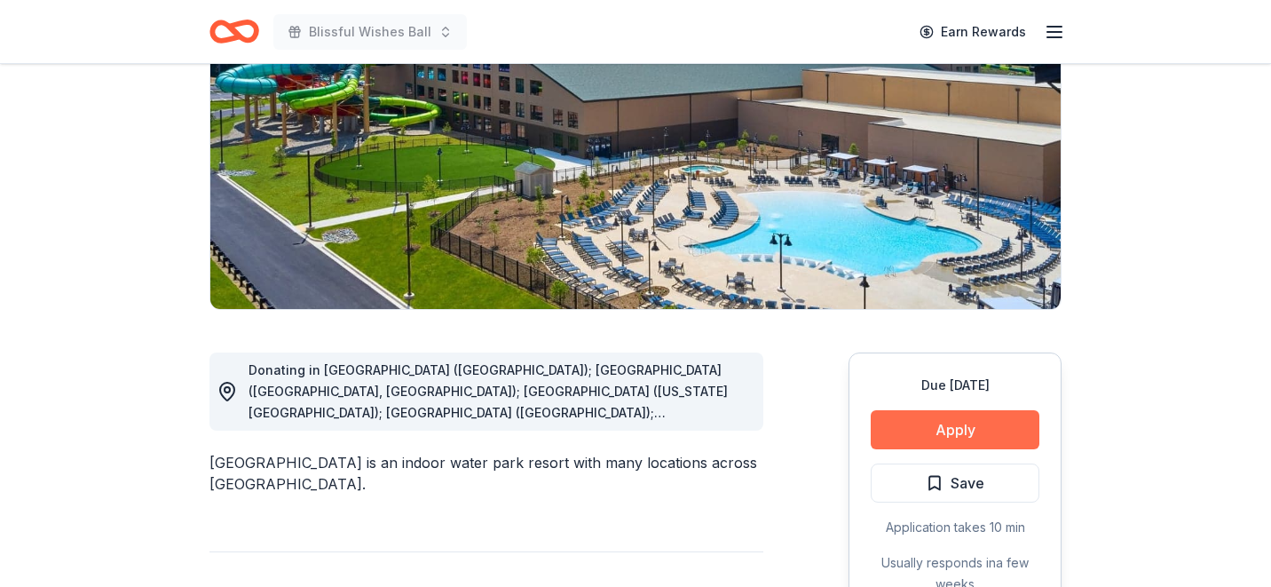
click at [957, 431] on button "Apply" at bounding box center [955, 429] width 169 height 39
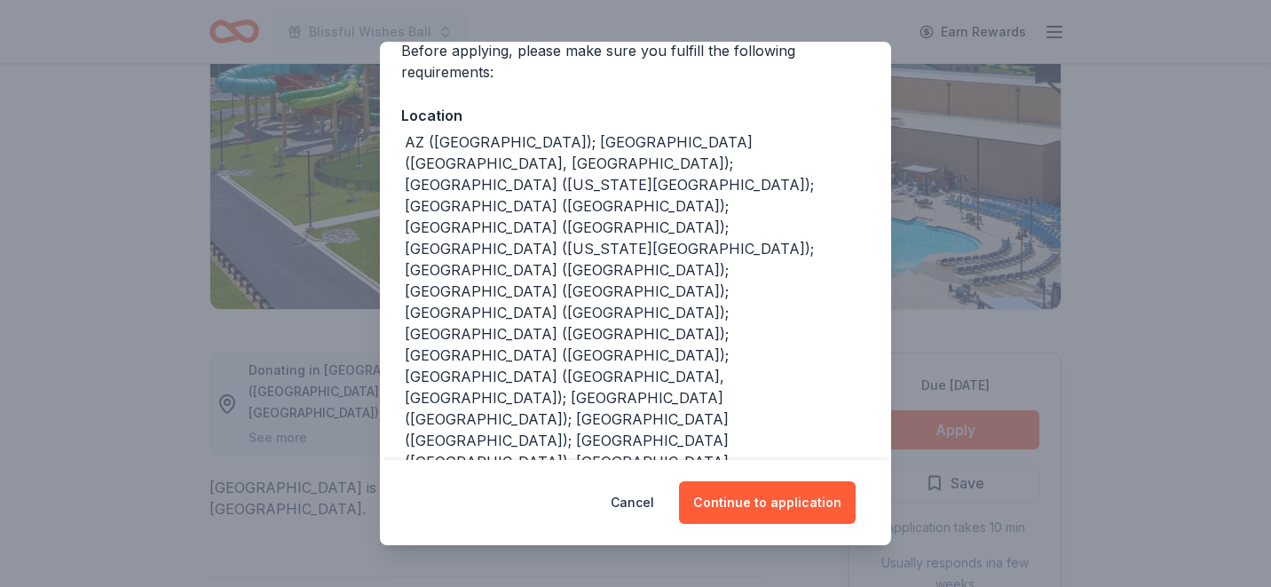
scroll to position [188, 0]
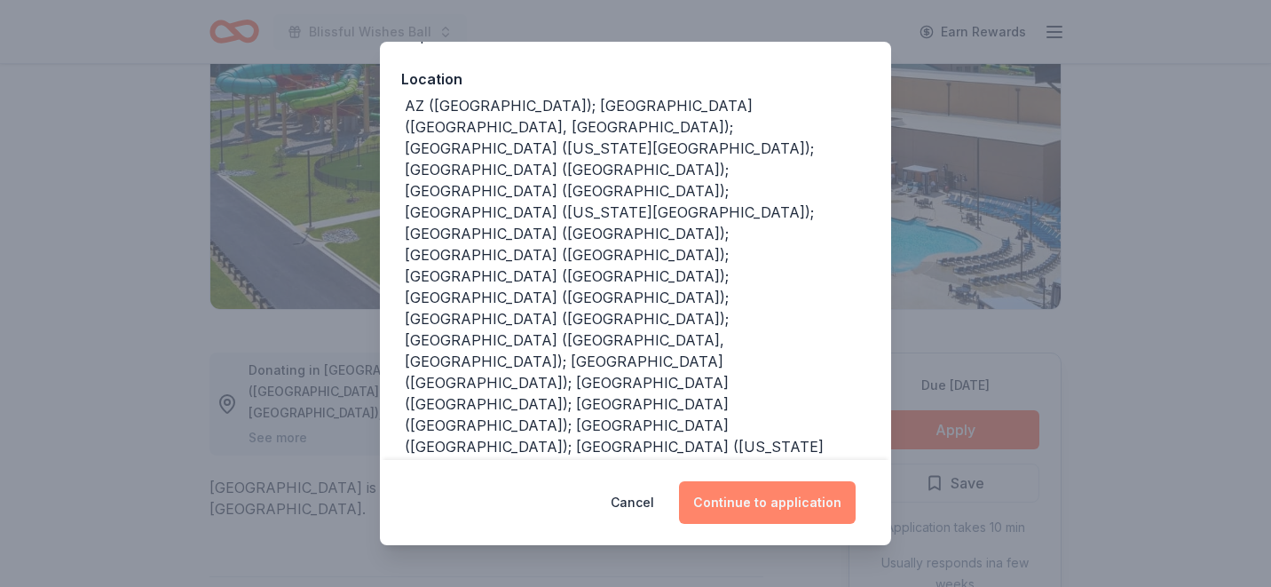
click at [770, 502] on button "Continue to application" at bounding box center [767, 502] width 177 height 43
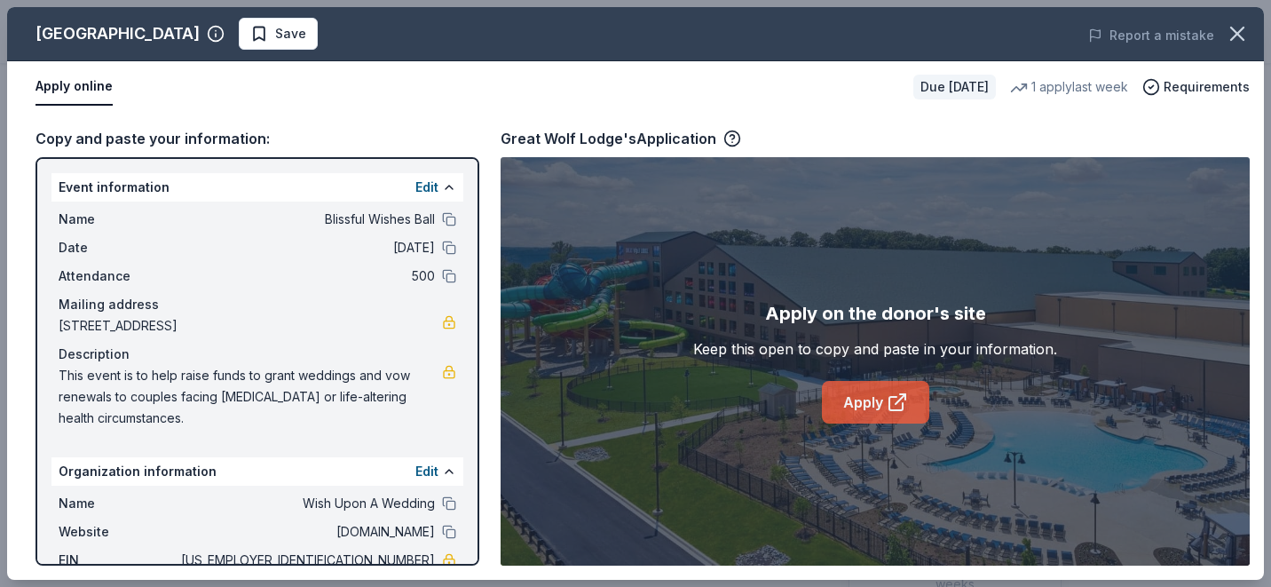
click at [861, 403] on link "Apply" at bounding box center [875, 402] width 107 height 43
click at [275, 29] on span "Save" at bounding box center [290, 33] width 31 height 21
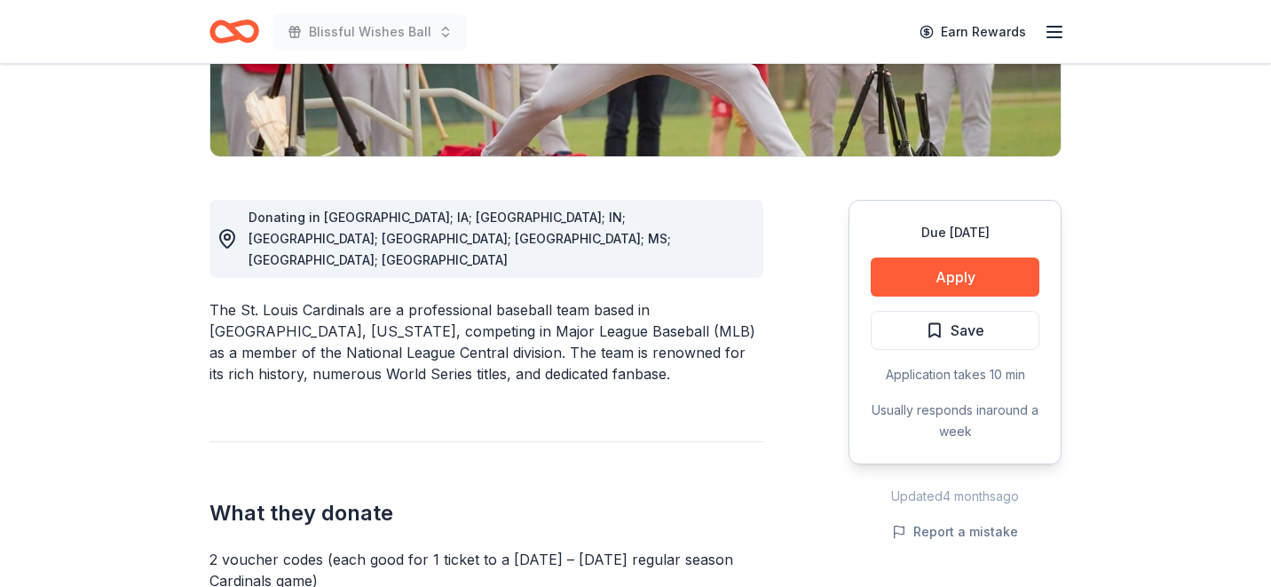
scroll to position [384, 0]
click at [961, 270] on button "Apply" at bounding box center [955, 276] width 169 height 39
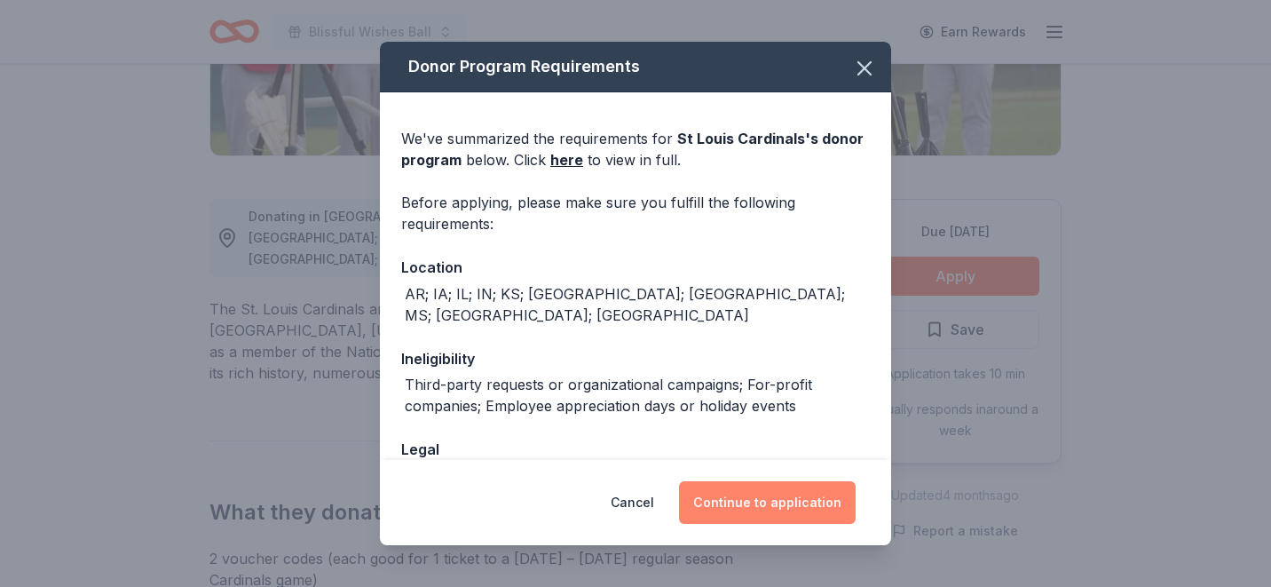
click at [775, 501] on button "Continue to application" at bounding box center [767, 502] width 177 height 43
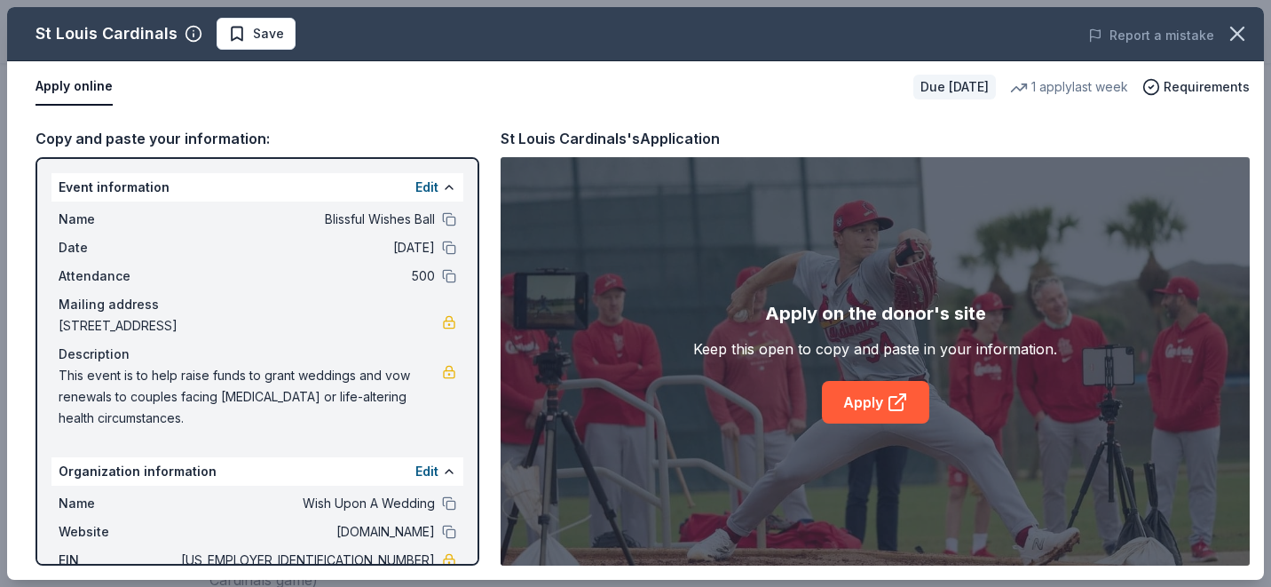
click at [812, 407] on div "Apply on the donor's site Keep this open to copy and paste in your information.…" at bounding box center [875, 361] width 364 height 124
click at [837, 407] on link "Apply" at bounding box center [875, 402] width 107 height 43
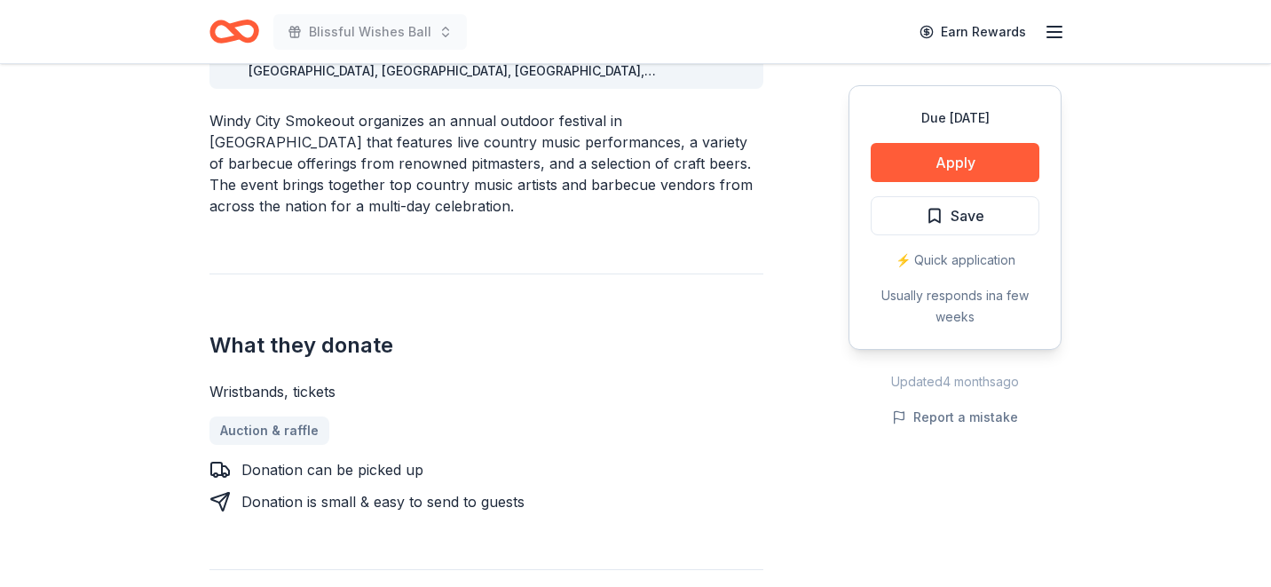
scroll to position [585, 0]
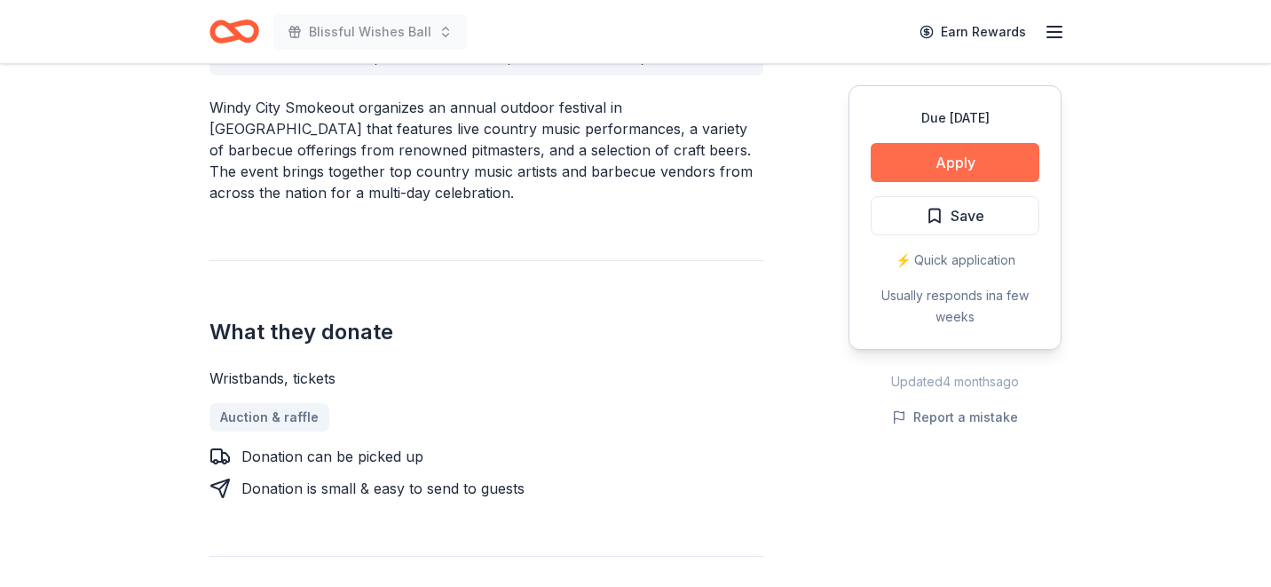
click at [945, 163] on button "Apply" at bounding box center [955, 162] width 169 height 39
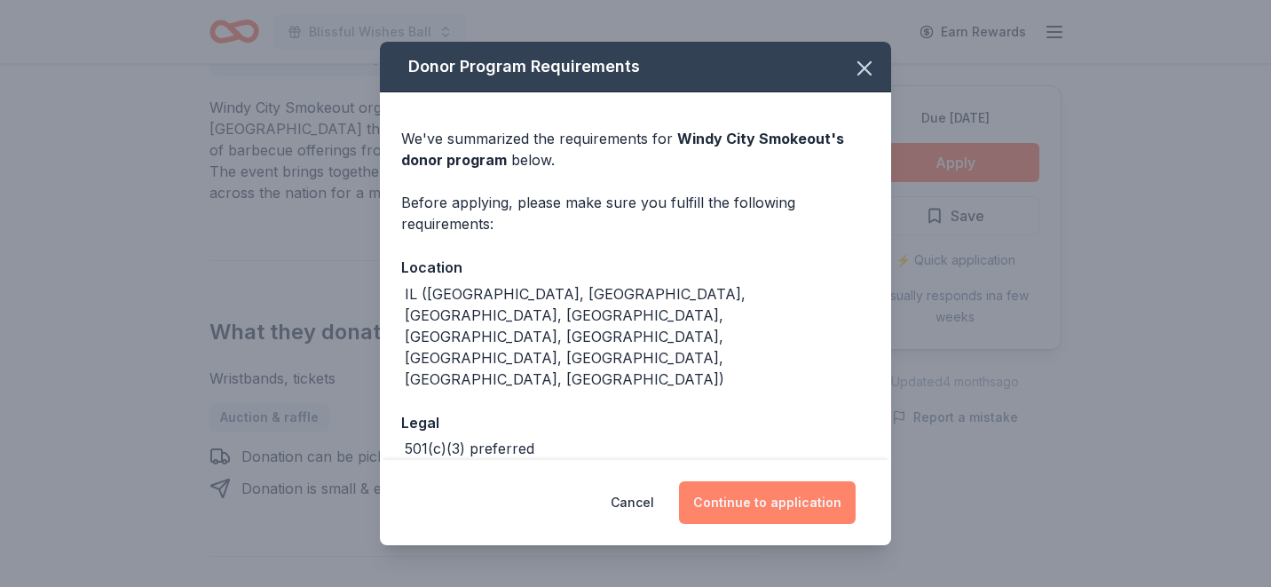
click at [752, 493] on button "Continue to application" at bounding box center [767, 502] width 177 height 43
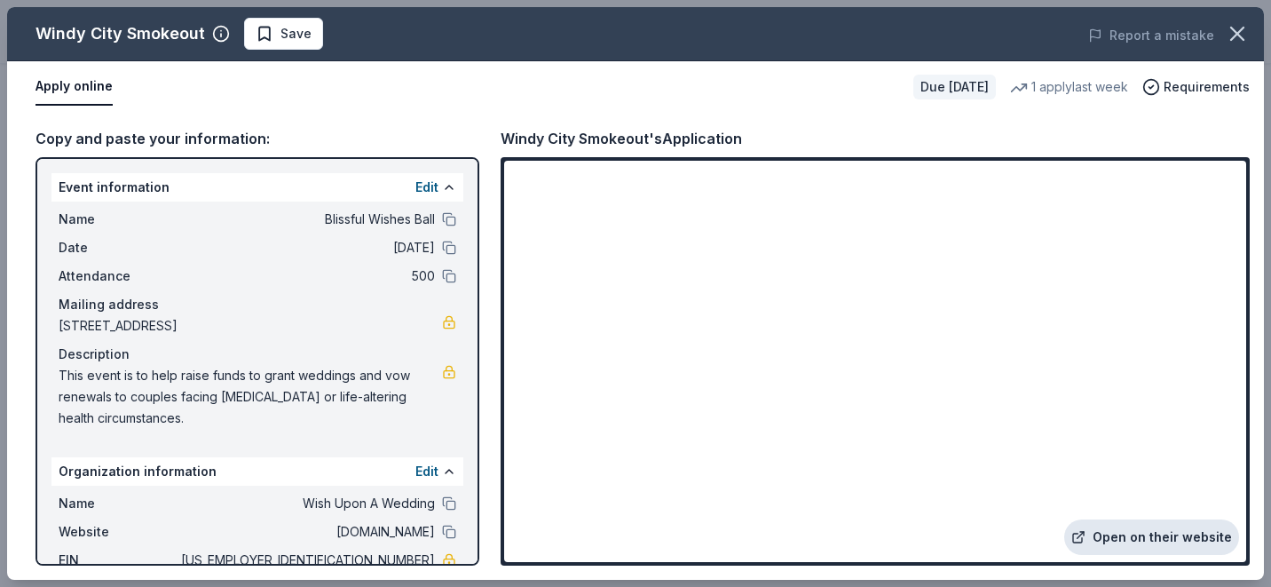
click at [1127, 535] on link "Open on their website" at bounding box center [1151, 537] width 175 height 36
click at [273, 31] on span "Save" at bounding box center [284, 33] width 56 height 21
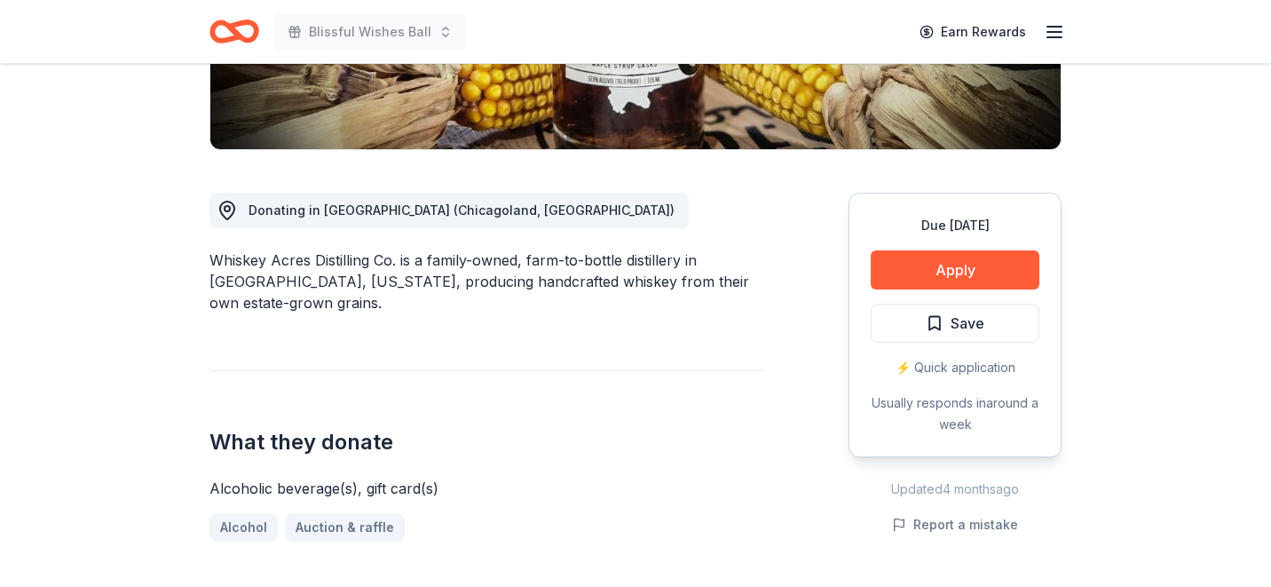
scroll to position [394, 0]
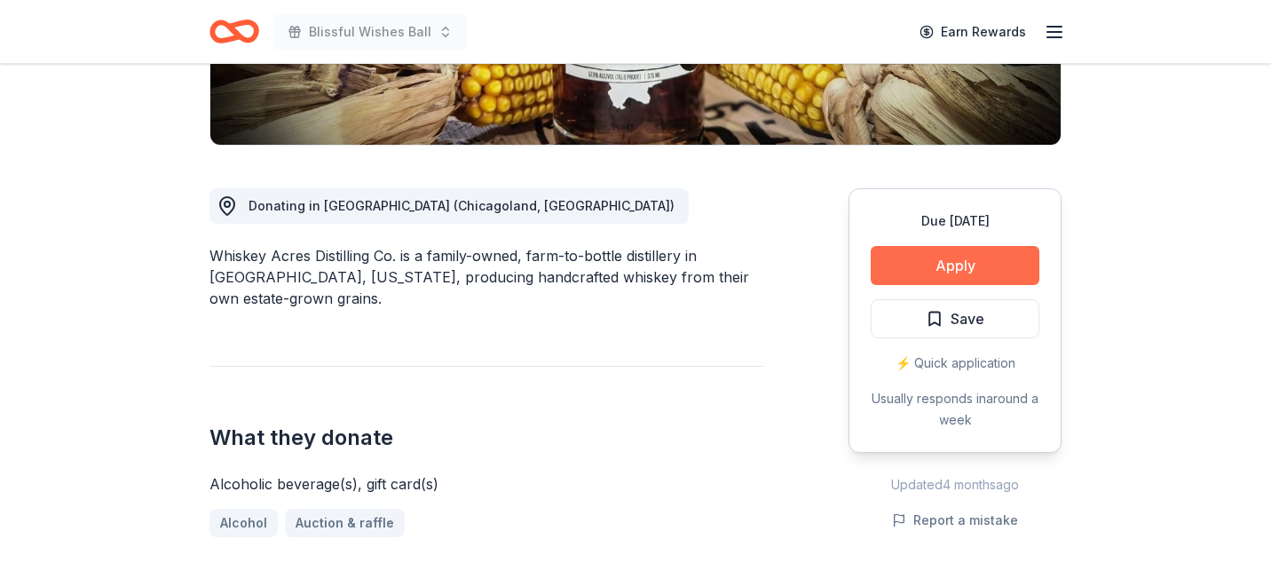
click at [940, 268] on button "Apply" at bounding box center [955, 265] width 169 height 39
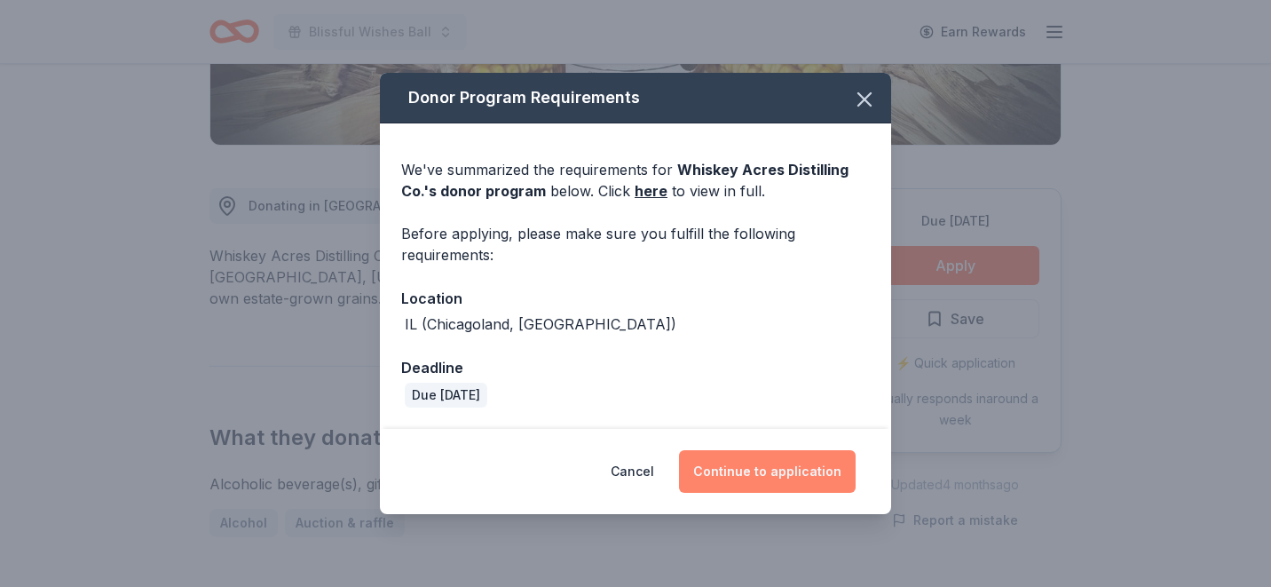
click at [770, 477] on button "Continue to application" at bounding box center [767, 471] width 177 height 43
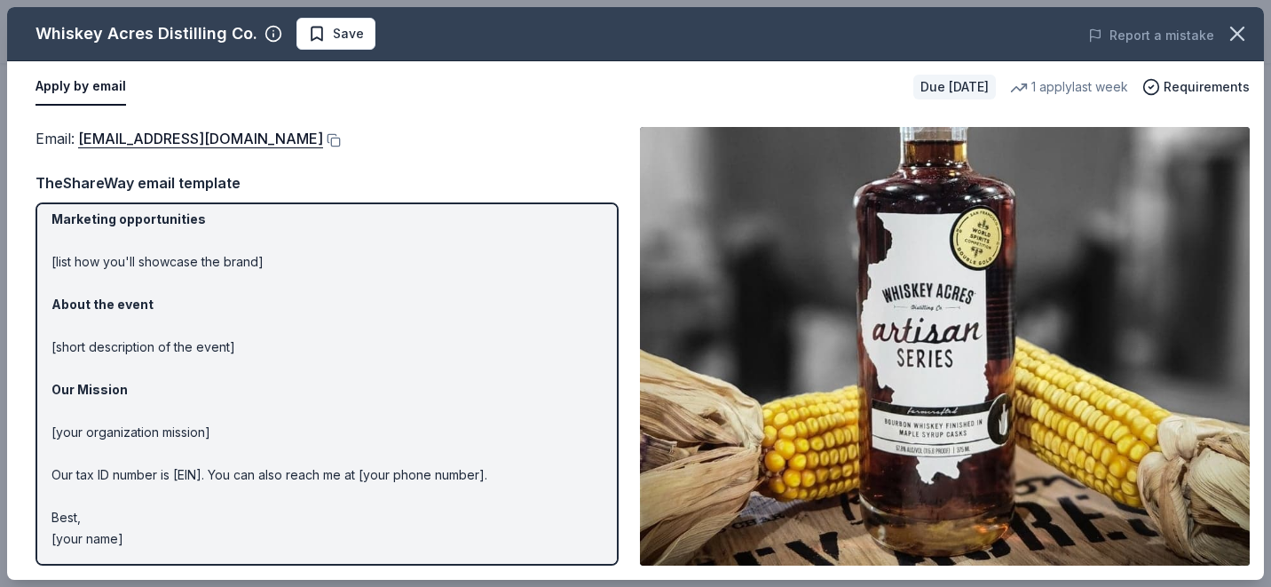
scroll to position [0, 0]
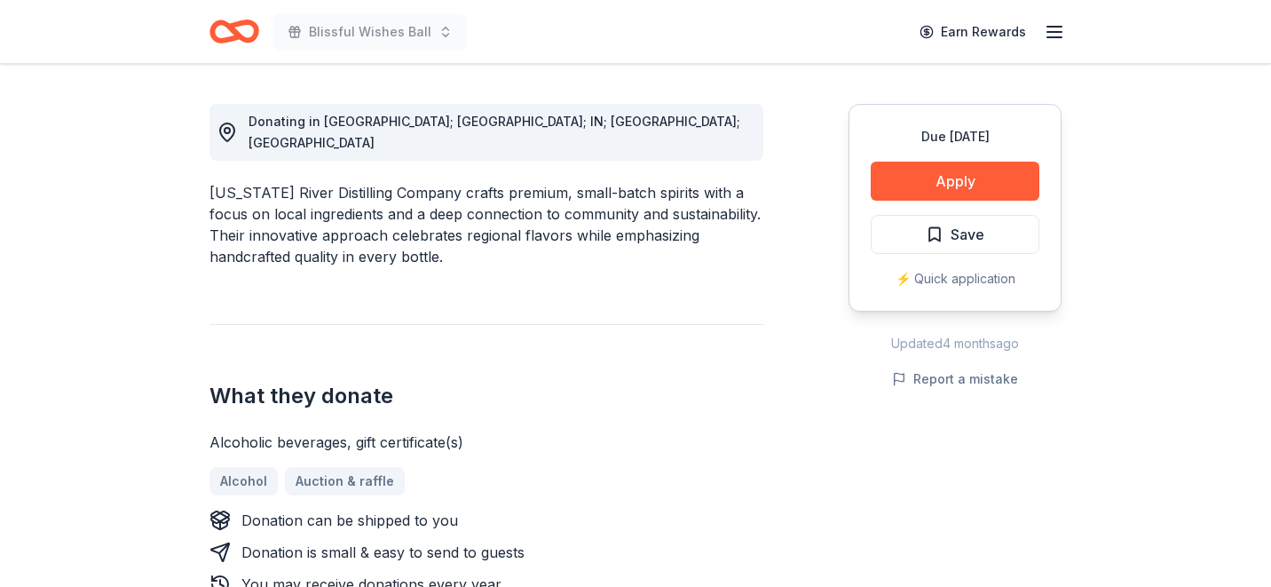
scroll to position [477, 0]
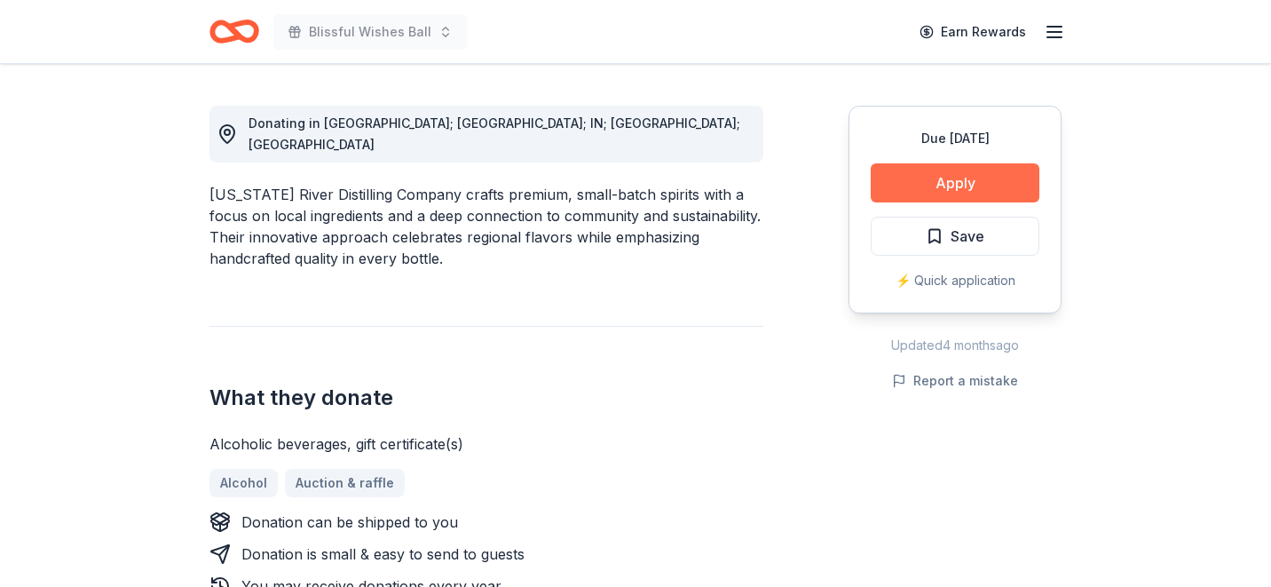
click at [966, 177] on button "Apply" at bounding box center [955, 182] width 169 height 39
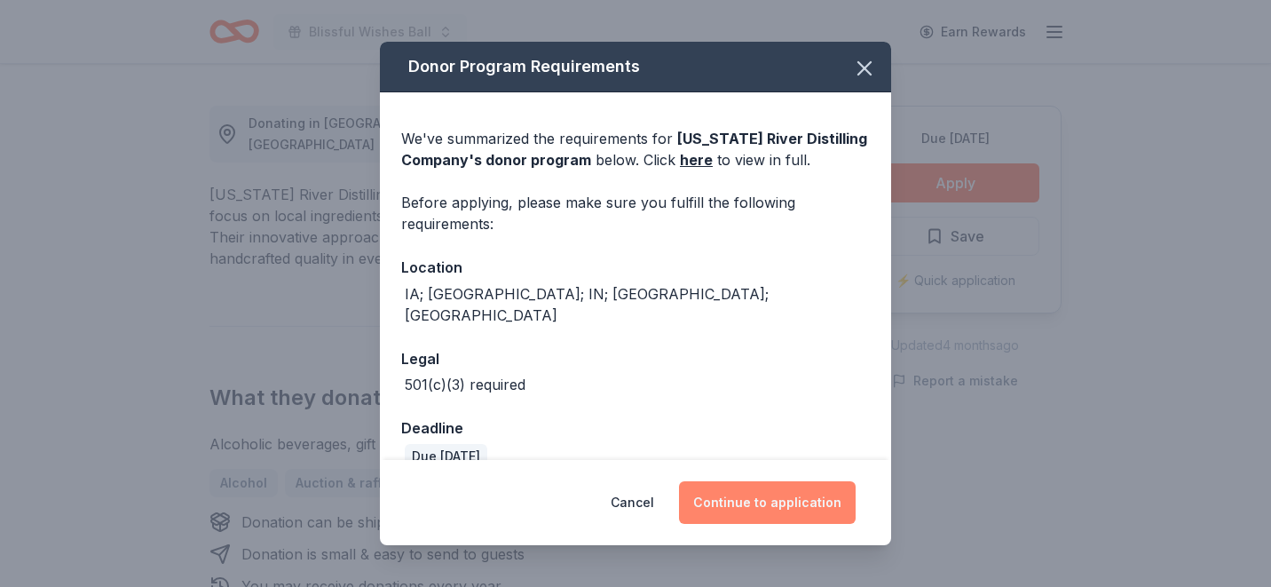
click at [743, 509] on button "Continue to application" at bounding box center [767, 502] width 177 height 43
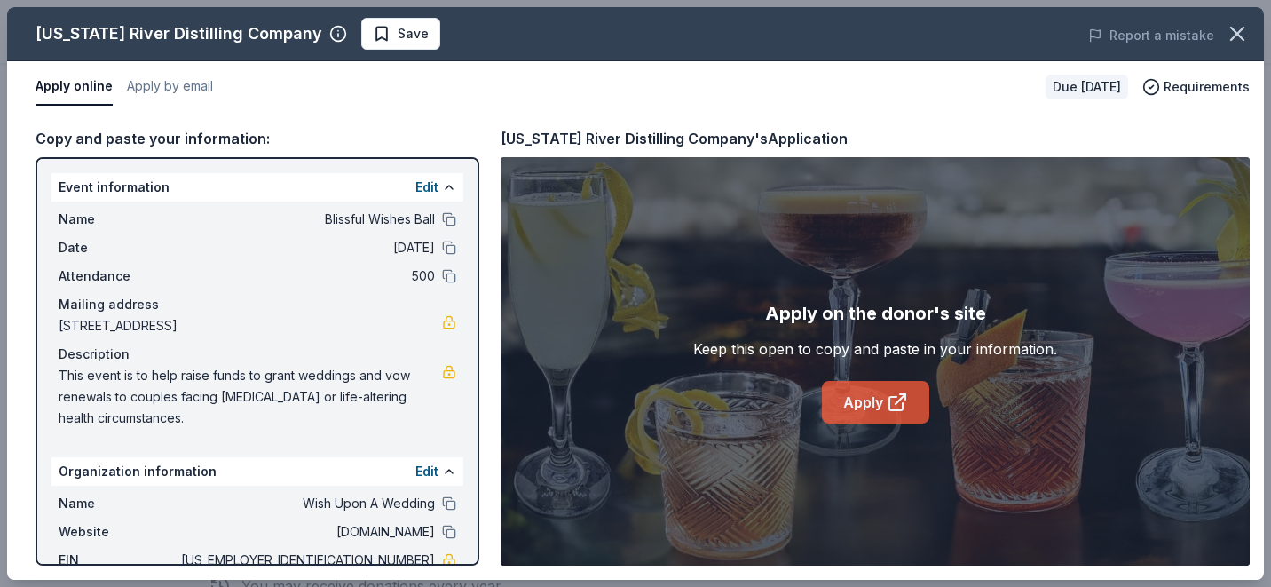
click at [865, 396] on link "Apply" at bounding box center [875, 402] width 107 height 43
click at [407, 28] on span "Save" at bounding box center [413, 33] width 31 height 21
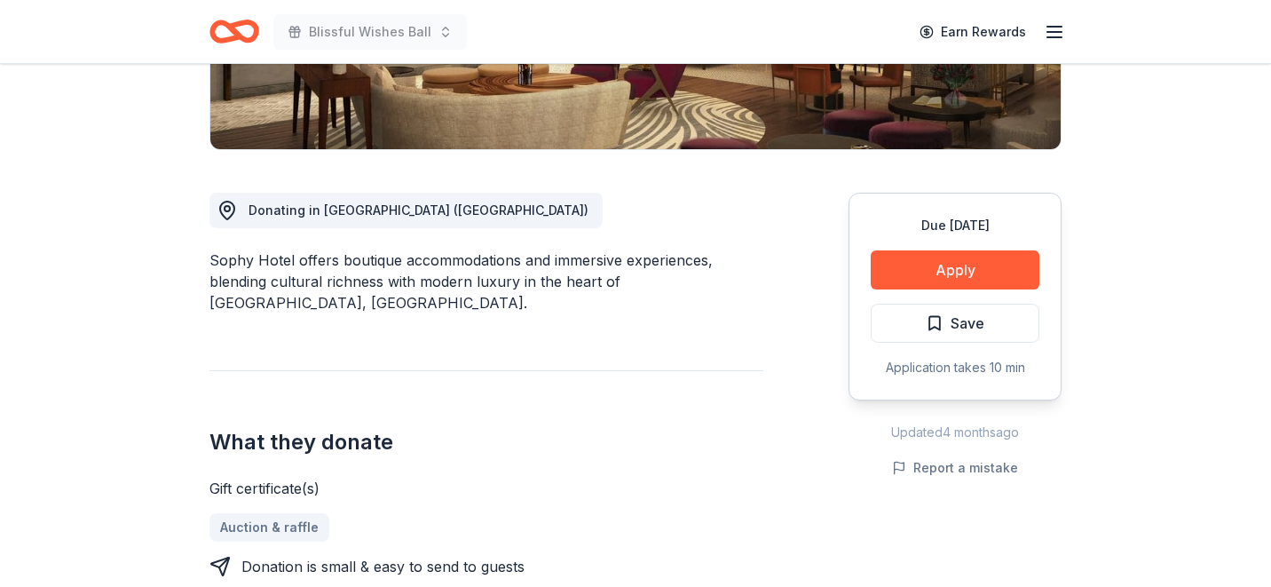
scroll to position [389, 0]
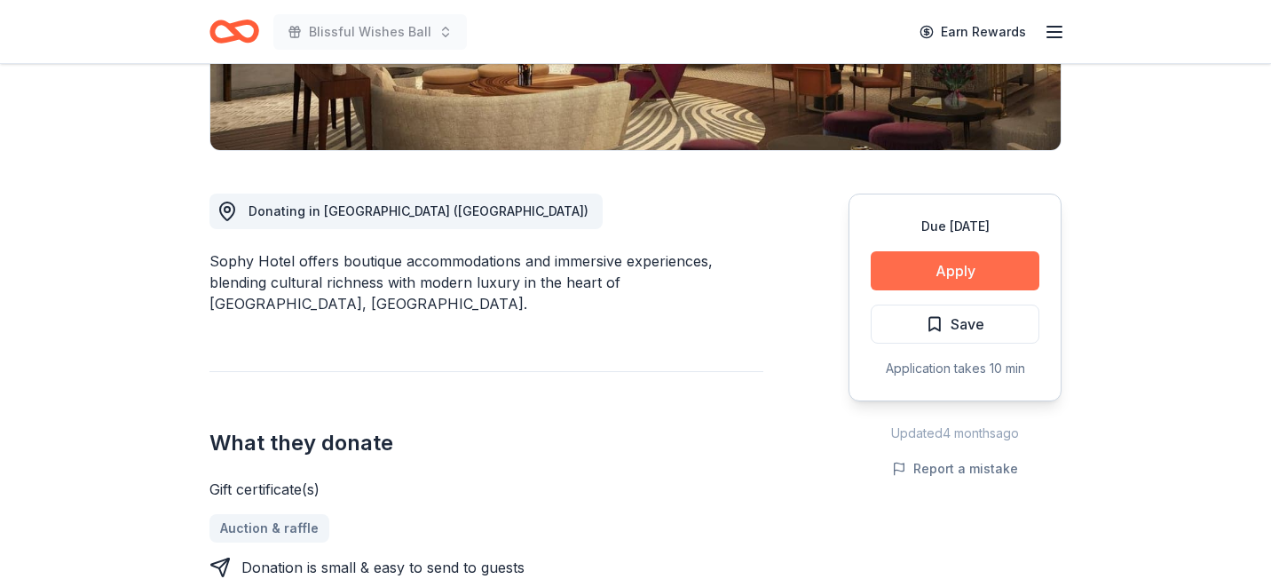
click at [953, 275] on button "Apply" at bounding box center [955, 270] width 169 height 39
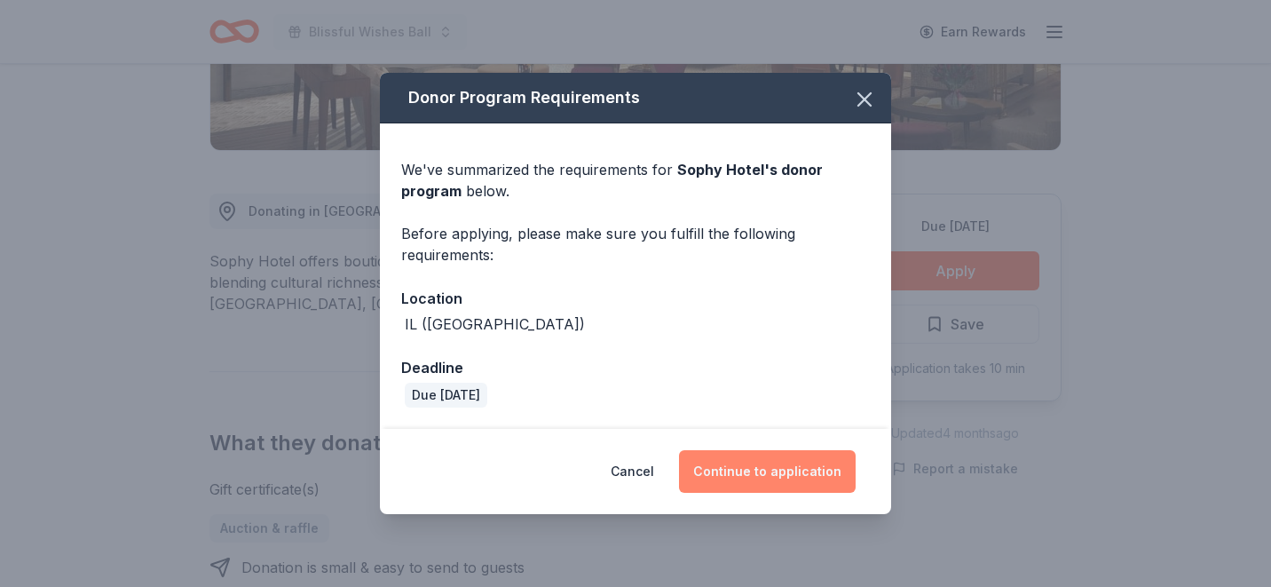
click at [748, 478] on button "Continue to application" at bounding box center [767, 471] width 177 height 43
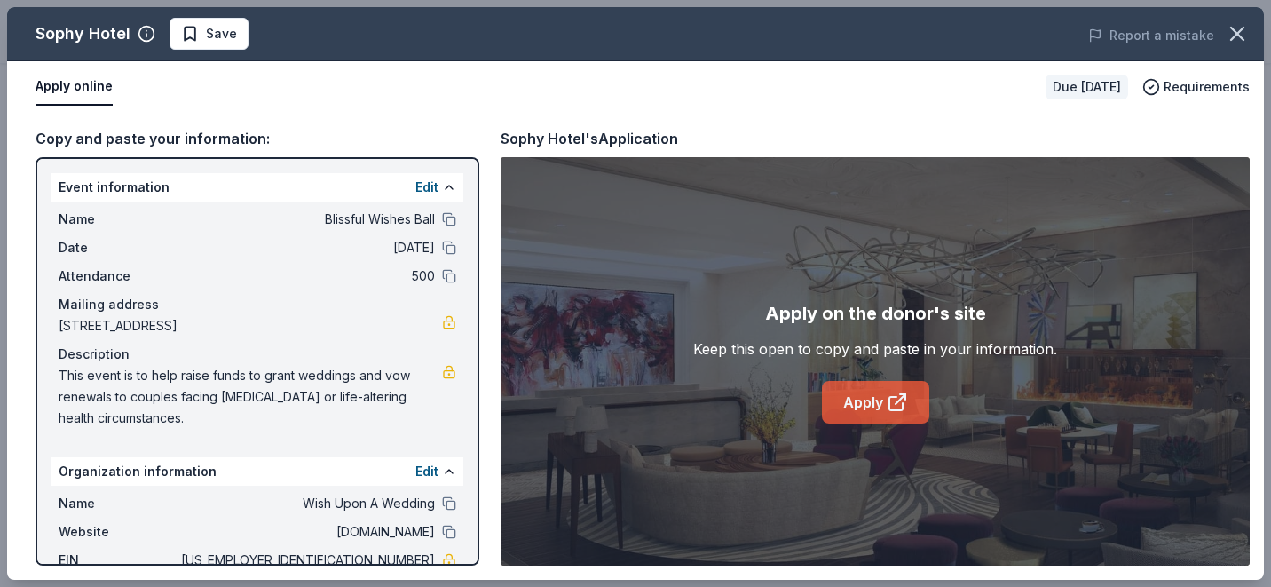
click at [864, 406] on link "Apply" at bounding box center [875, 402] width 107 height 43
click at [865, 407] on link "Apply" at bounding box center [875, 402] width 107 height 43
